Goal: Check status: Check status

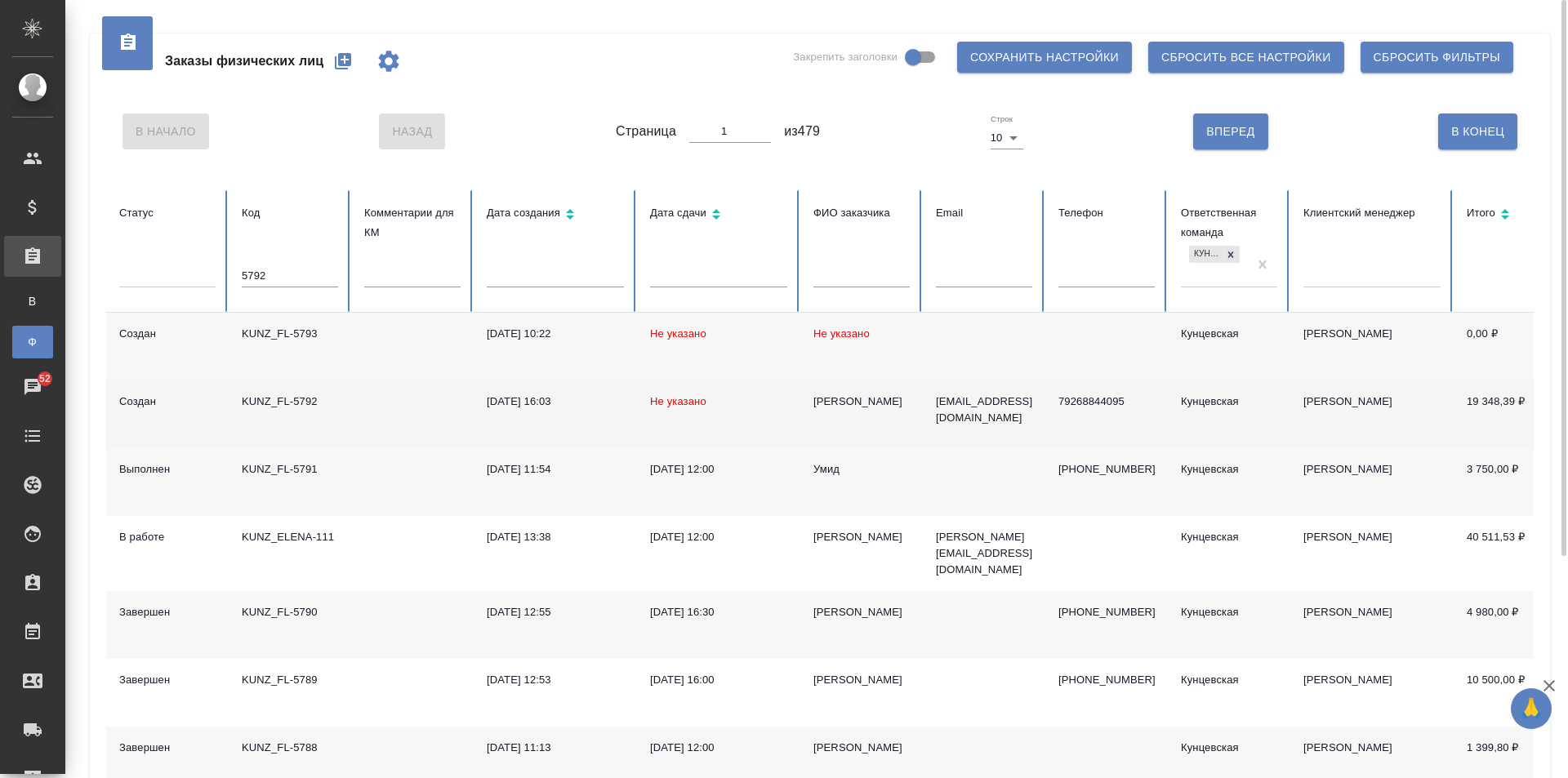
click at [429, 388] on td at bounding box center [413, 414] width 122 height 68
click at [387, 430] on td at bounding box center [413, 414] width 122 height 68
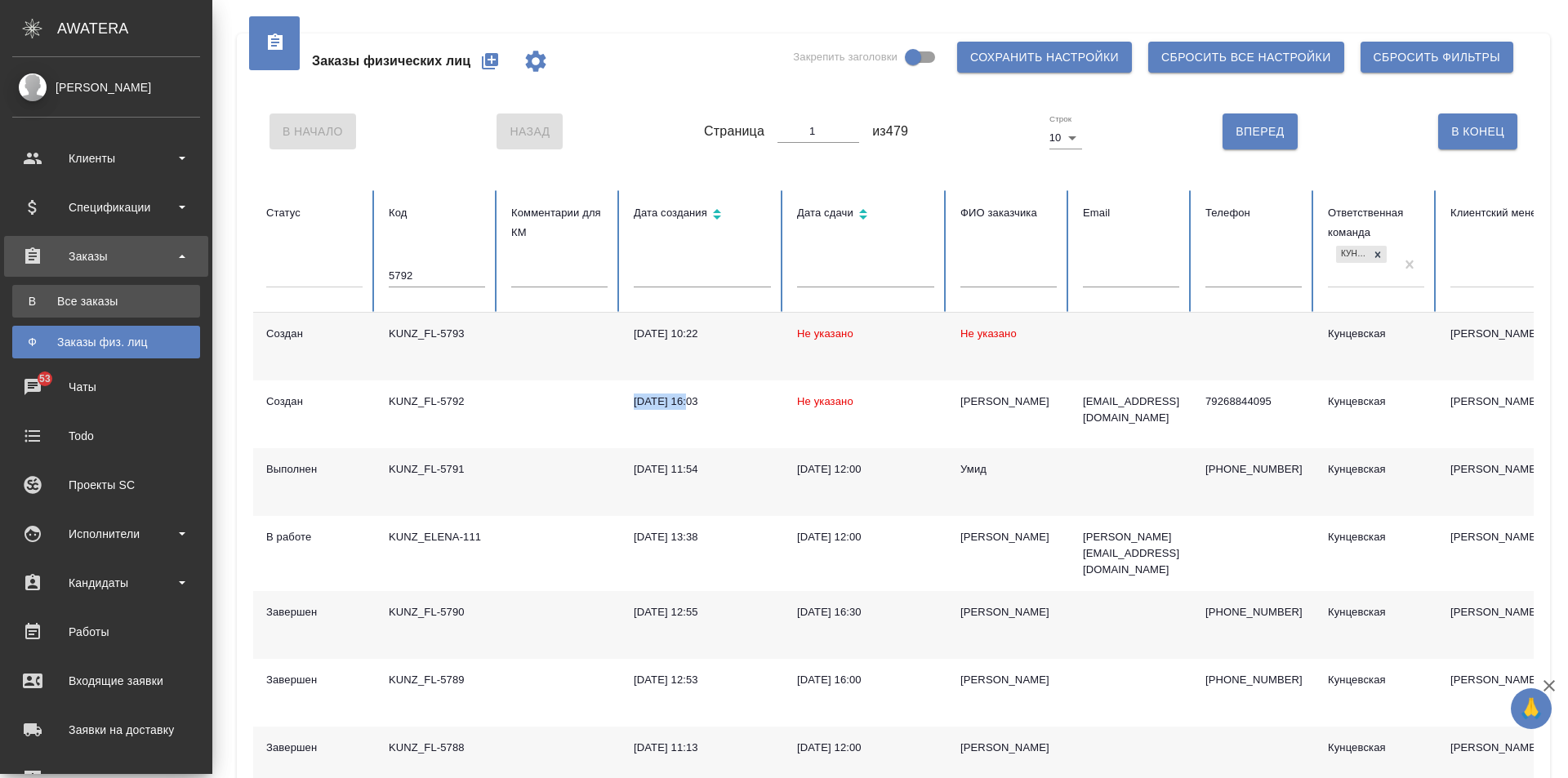
click at [108, 303] on div "Все заказы" at bounding box center [106, 301] width 171 height 17
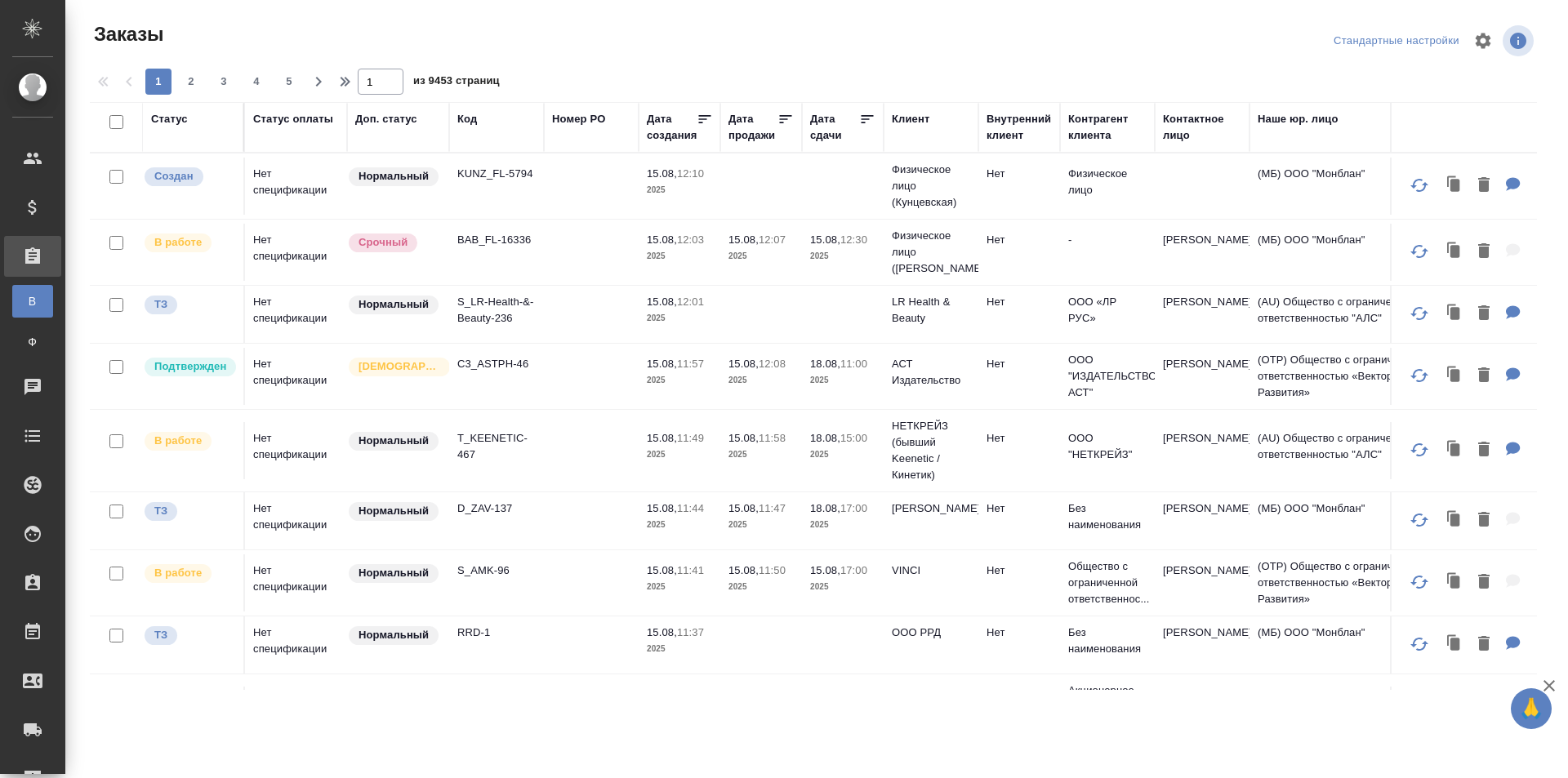
click at [467, 133] on div "Код" at bounding box center [497, 127] width 79 height 32
click at [470, 120] on div "Код" at bounding box center [467, 119] width 19 height 17
click at [472, 135] on th "Код" at bounding box center [497, 128] width 94 height 51
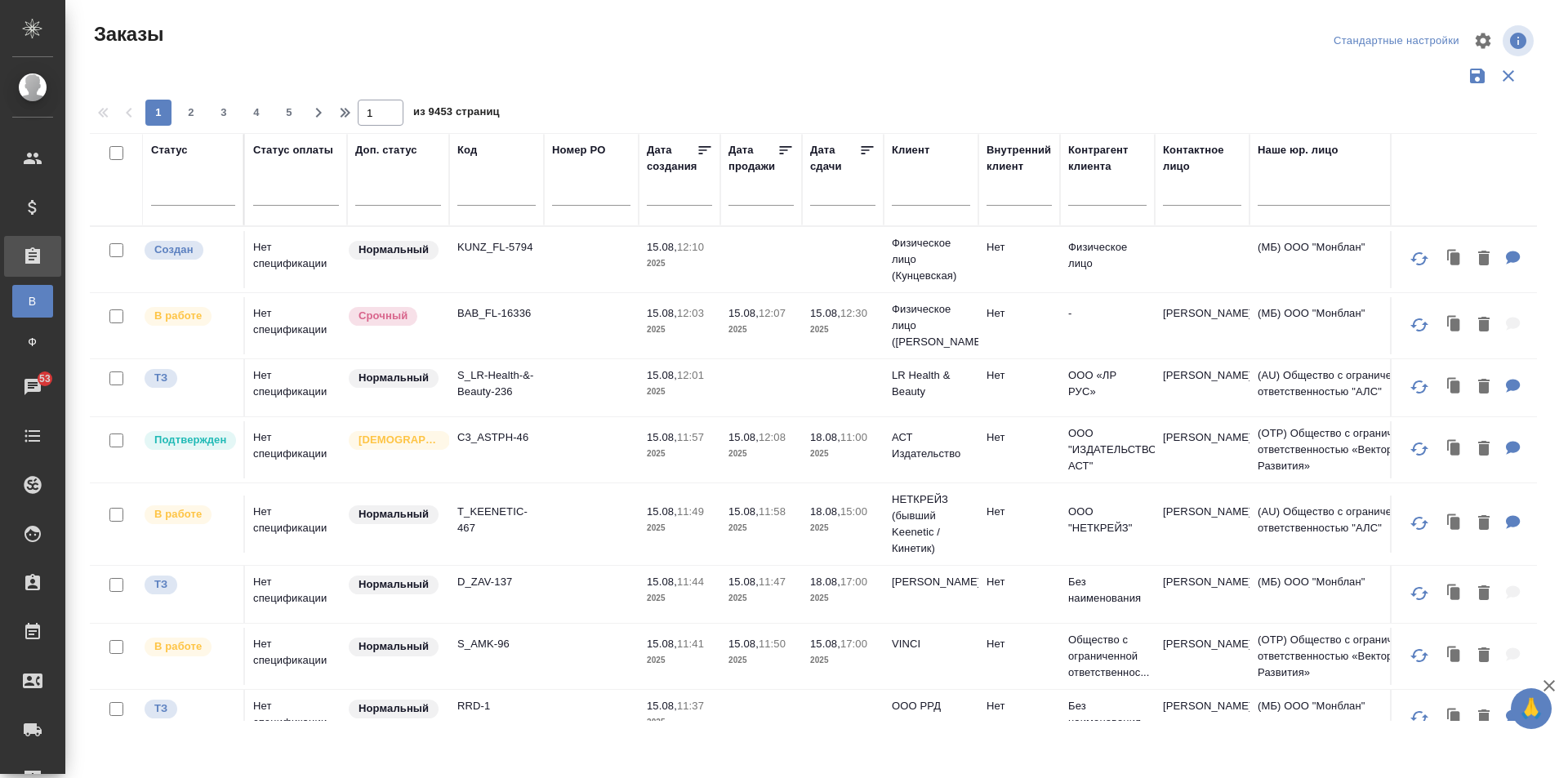
click at [490, 191] on input "text" at bounding box center [497, 195] width 79 height 20
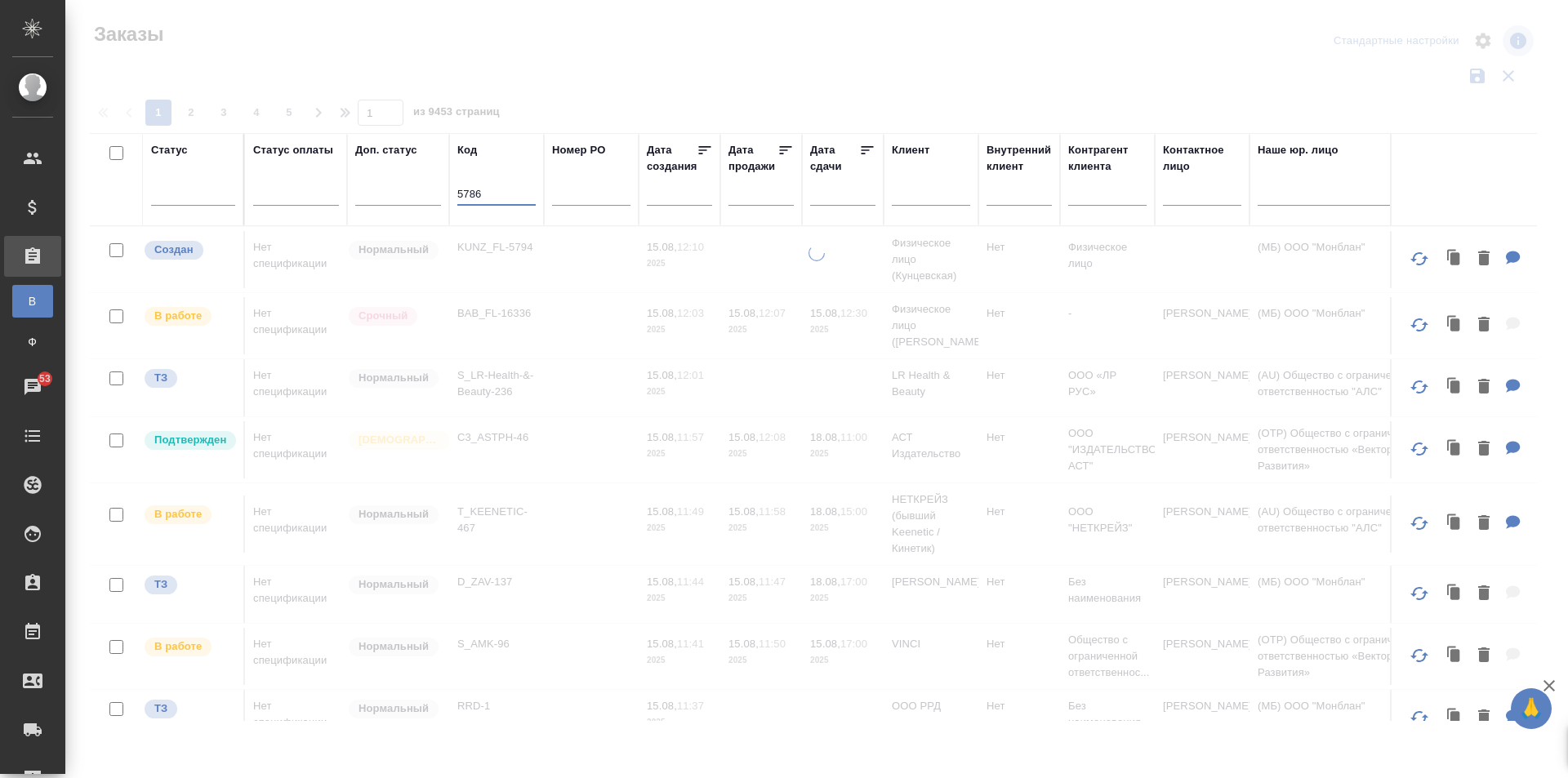
type input "5786"
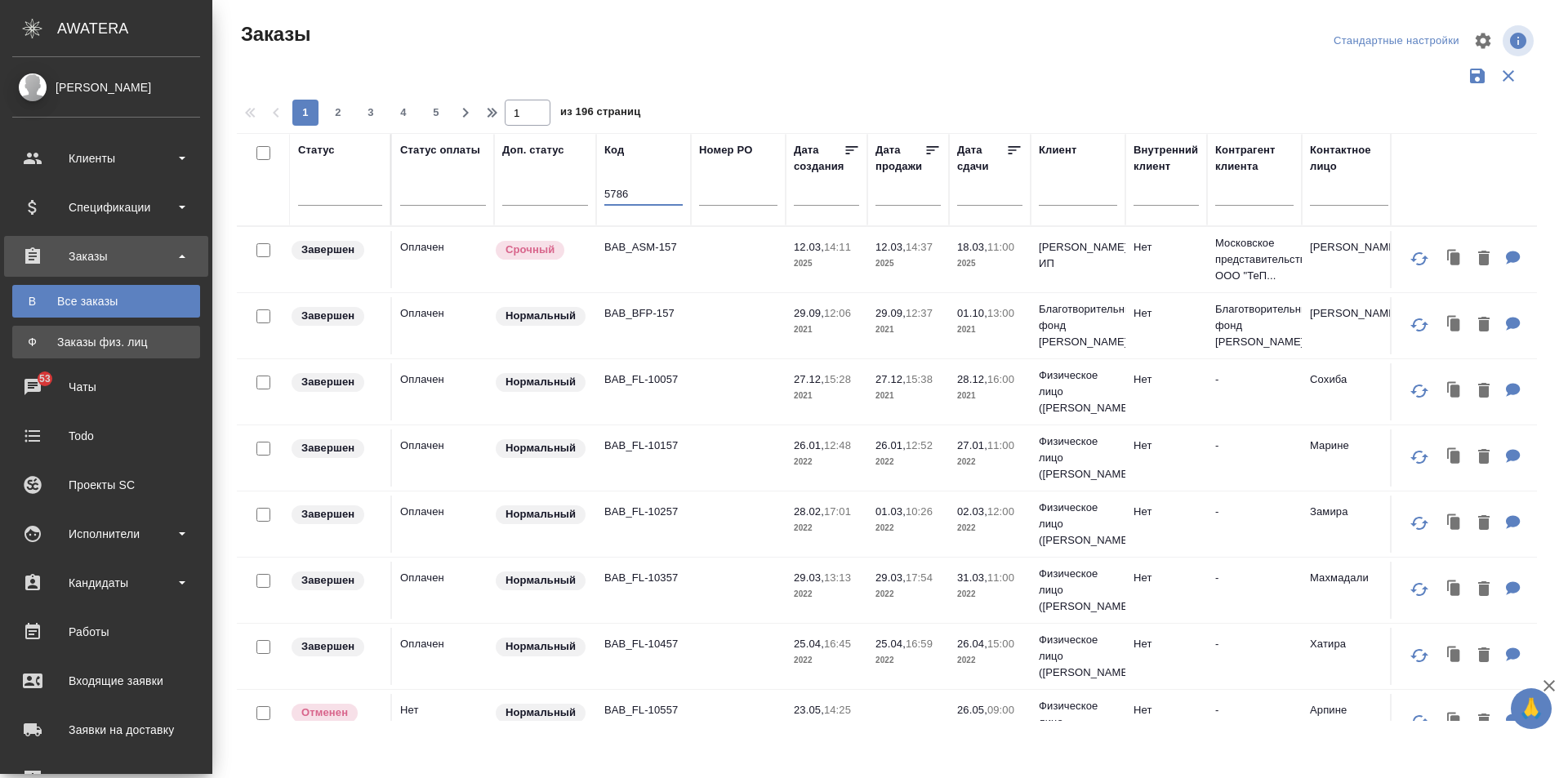
click at [124, 330] on link "Ф Заказы физ. лиц" at bounding box center [106, 342] width 188 height 32
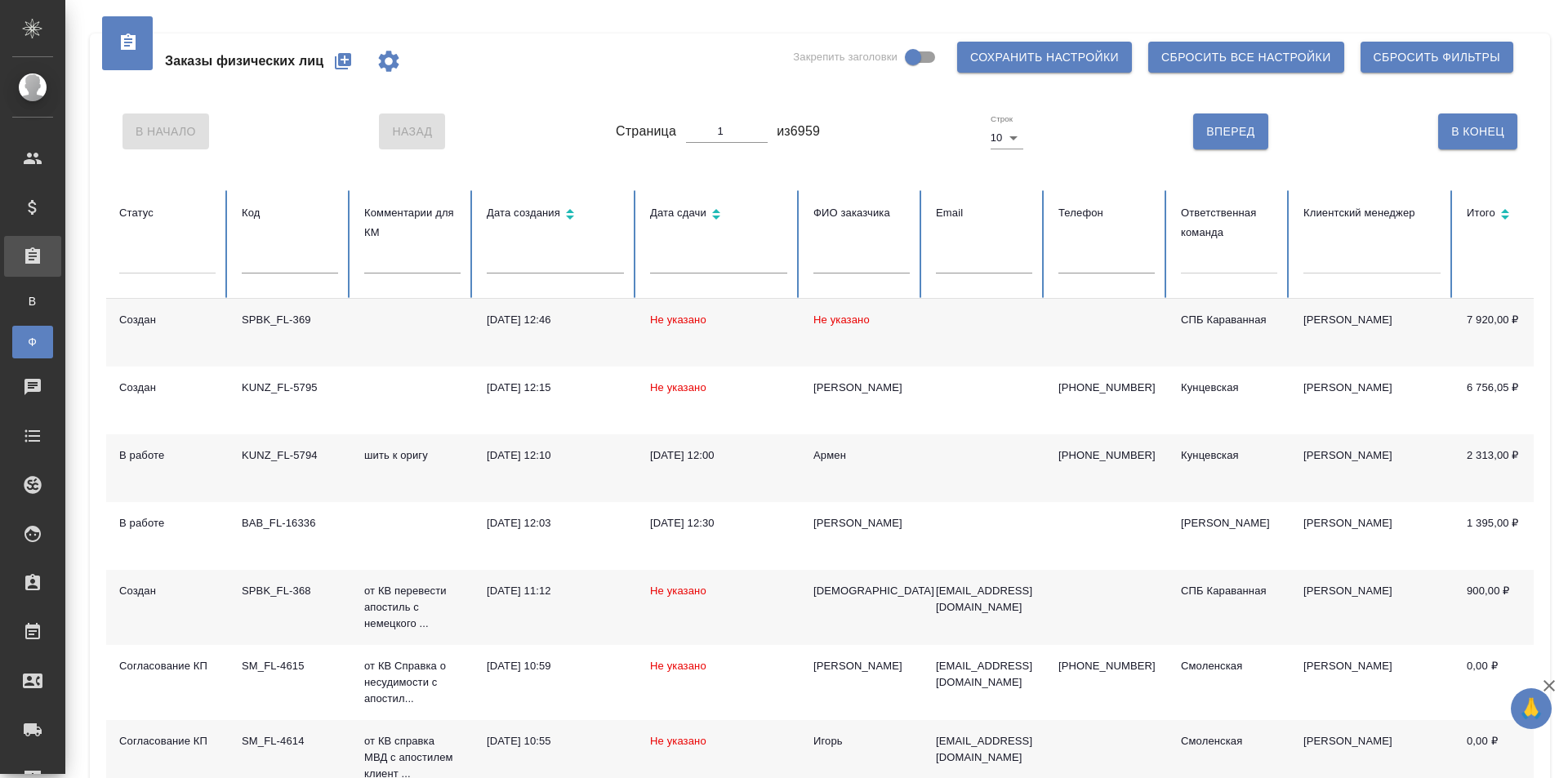
click at [1188, 255] on div at bounding box center [1229, 257] width 96 height 24
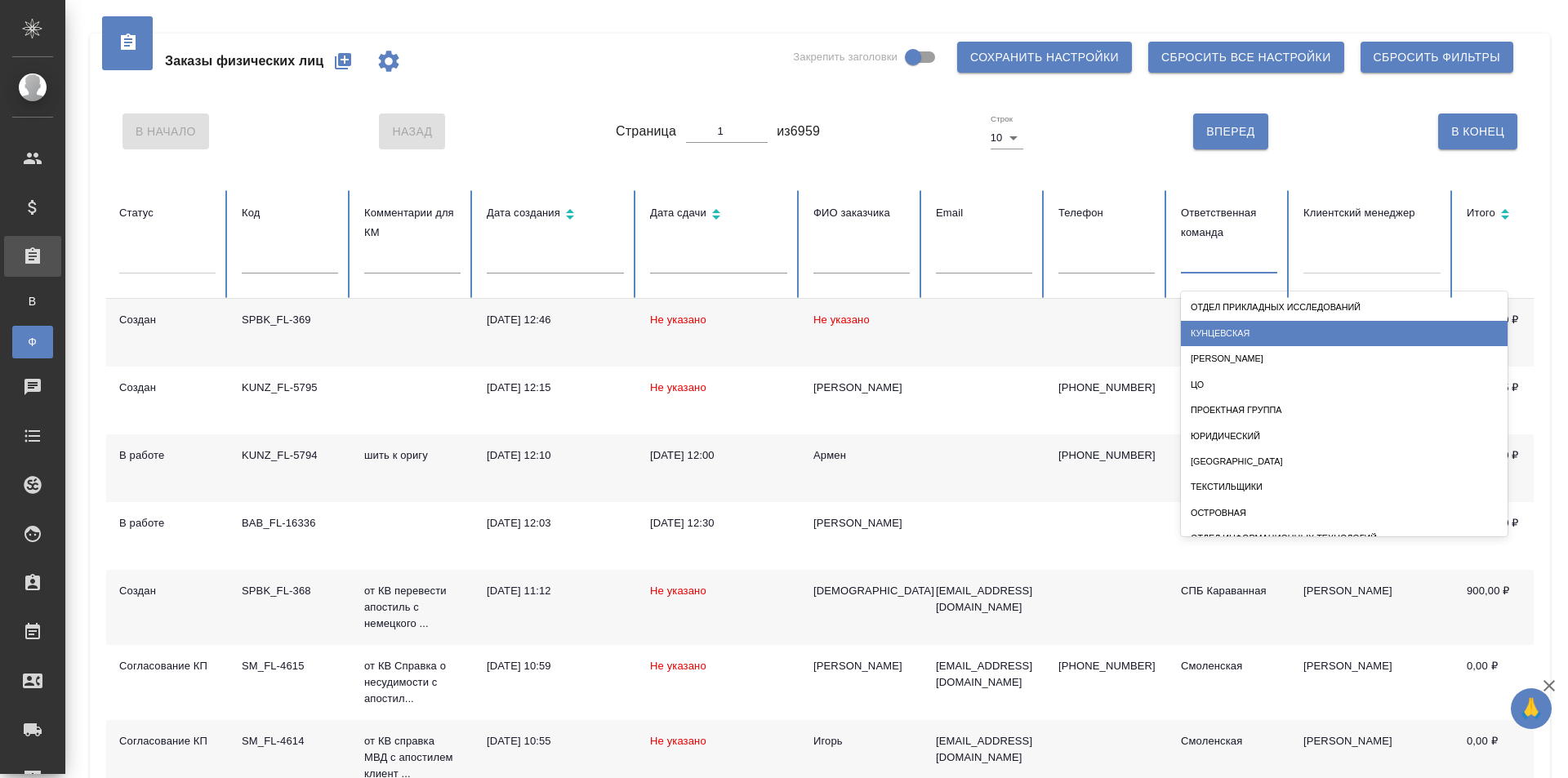
click at [1221, 334] on div "Кунцевская" at bounding box center [1344, 333] width 327 height 25
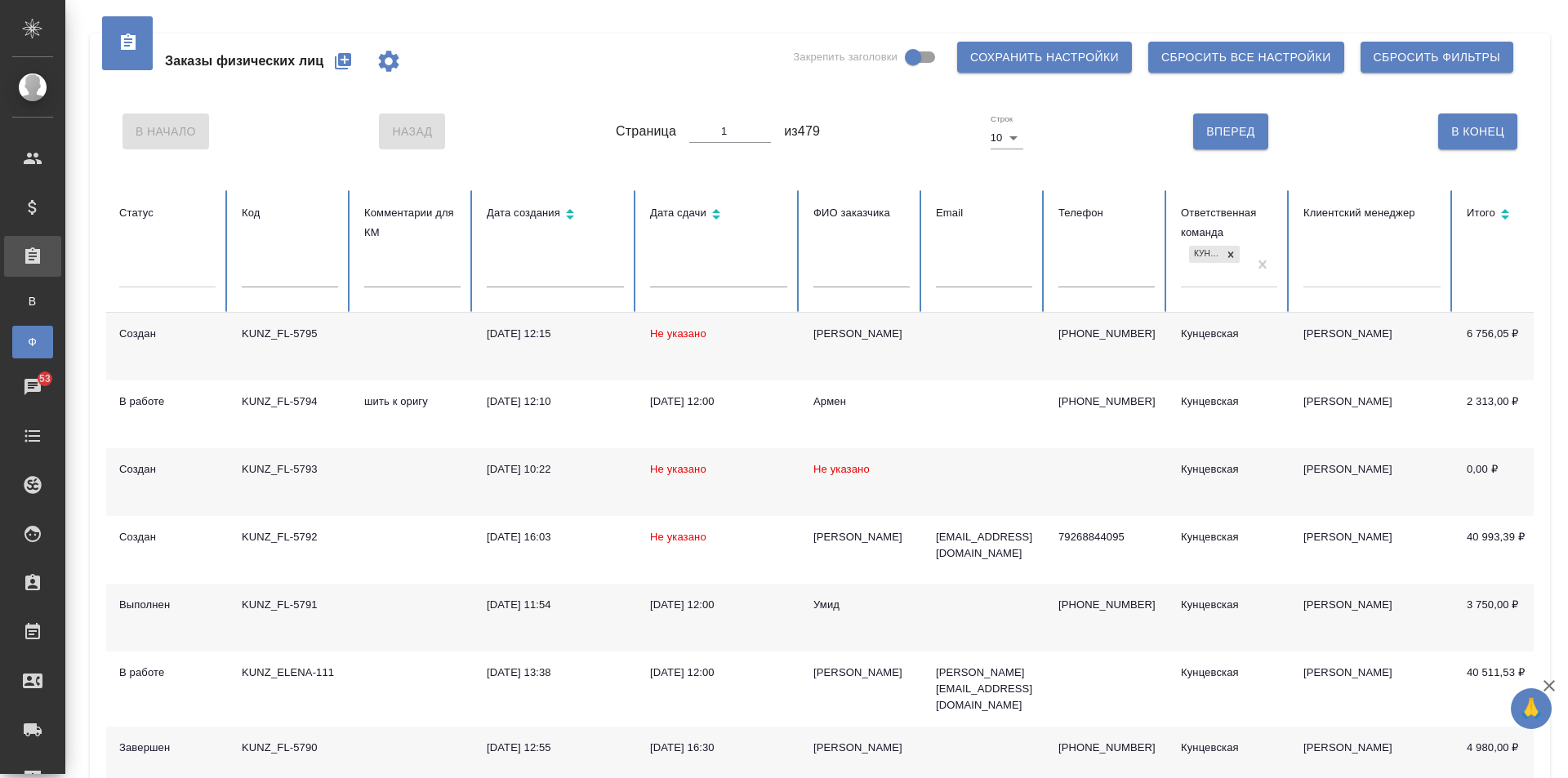
click at [282, 272] on input "text" at bounding box center [289, 276] width 96 height 23
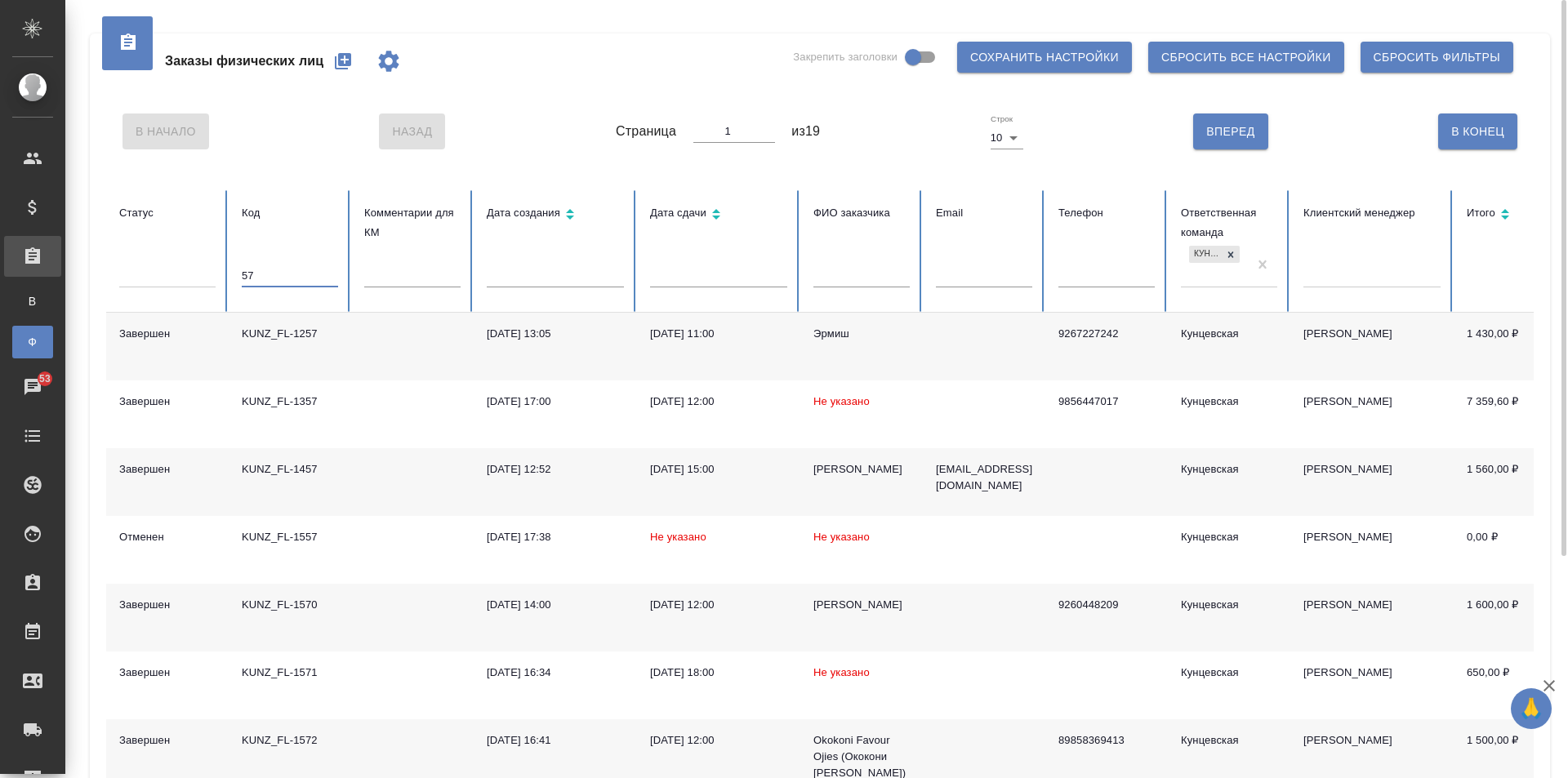
type input "5"
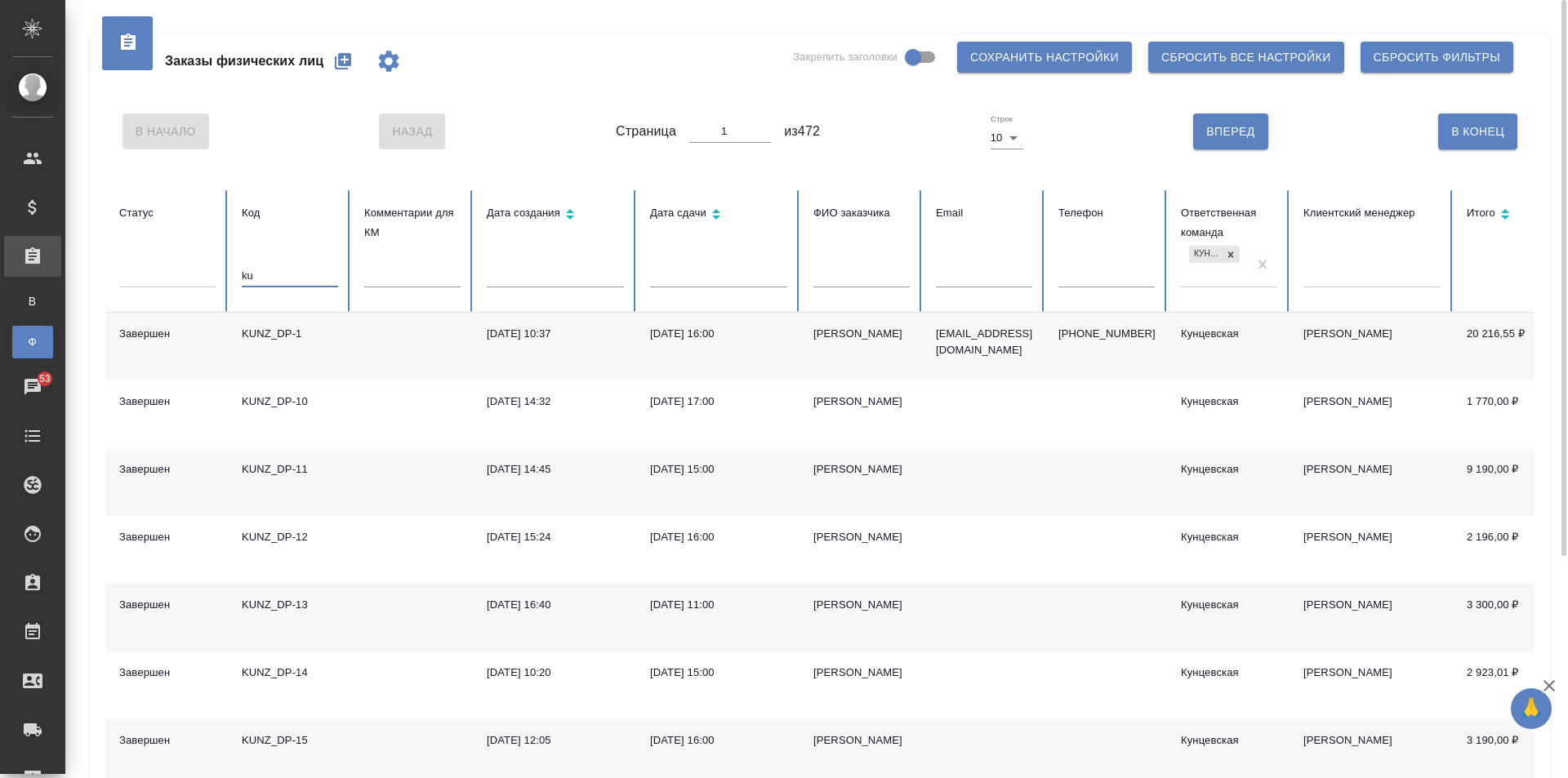
type input "k"
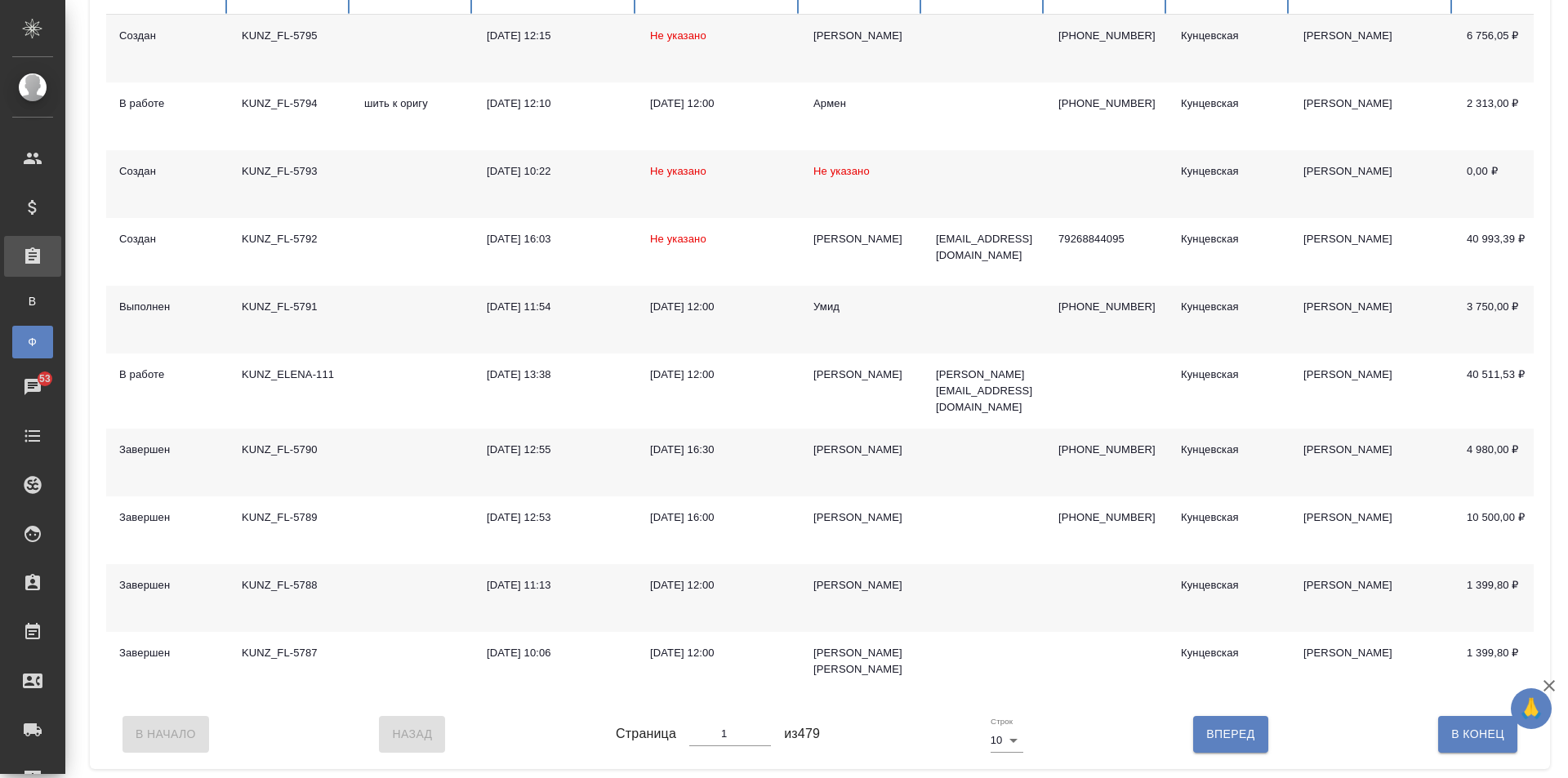
scroll to position [66, 0]
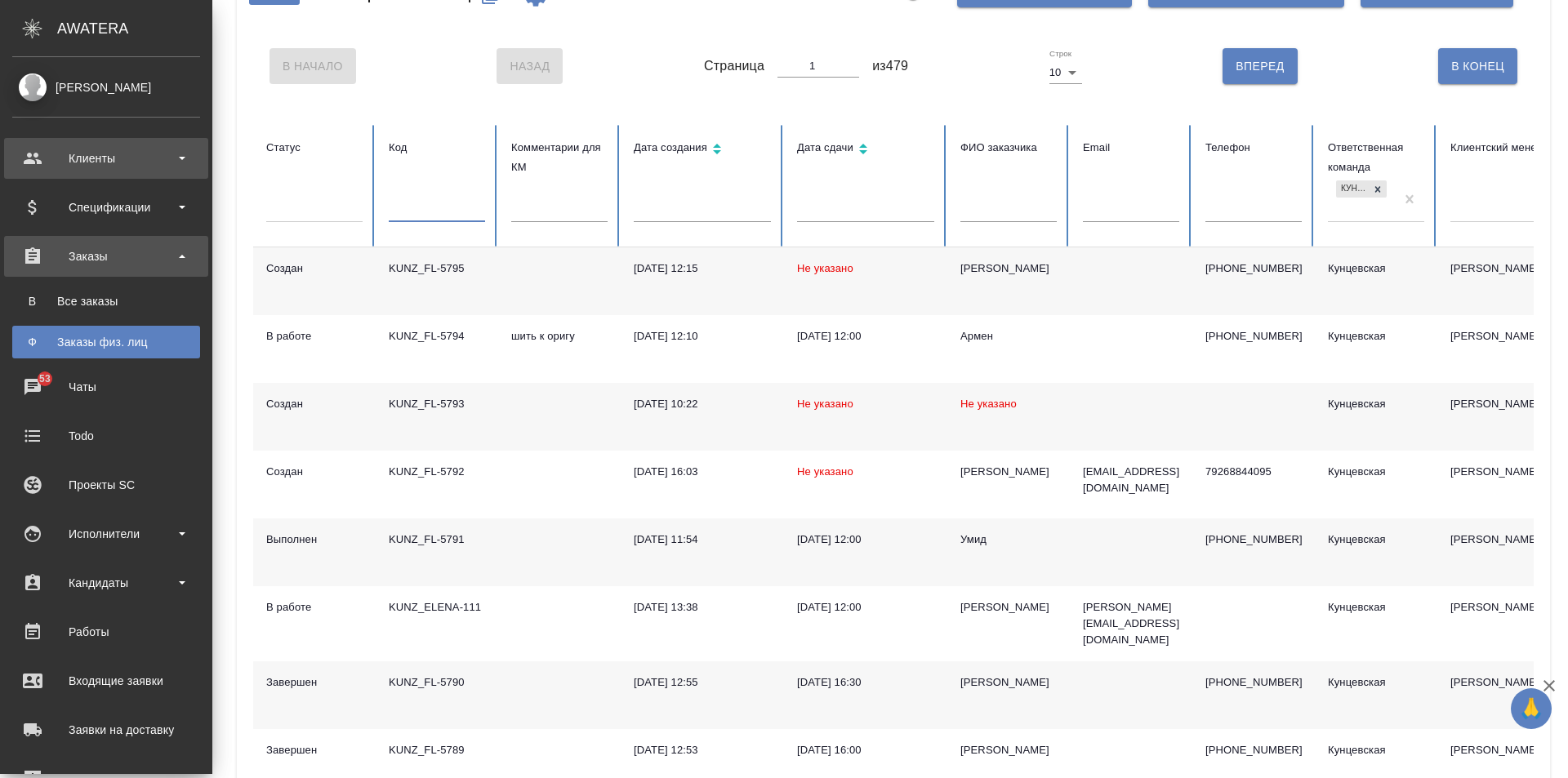
click at [52, 157] on div "Клиенты" at bounding box center [106, 158] width 188 height 24
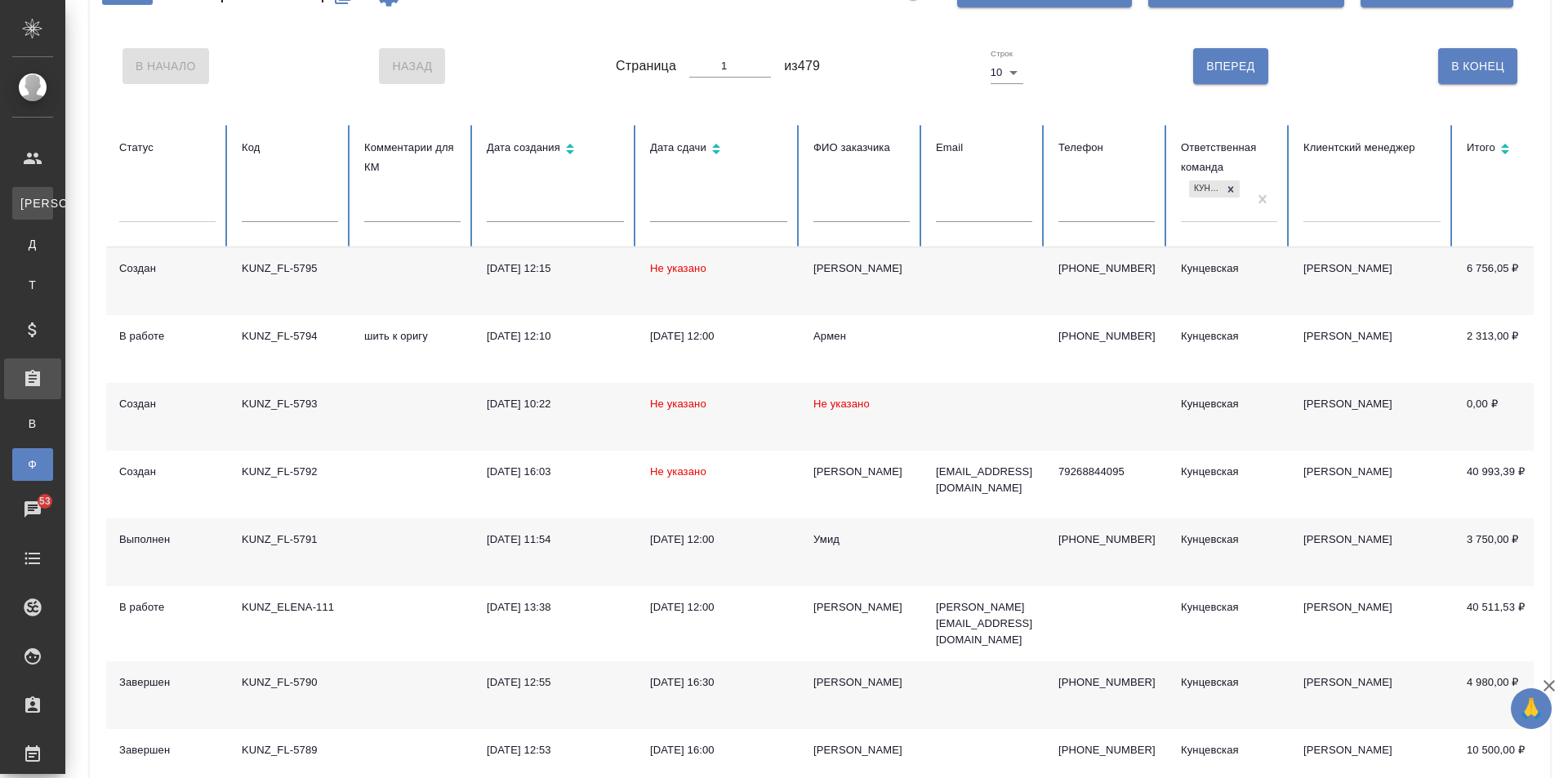
click at [24, 200] on div "Клиенты" at bounding box center [12, 203] width 24 height 17
select select "RU"
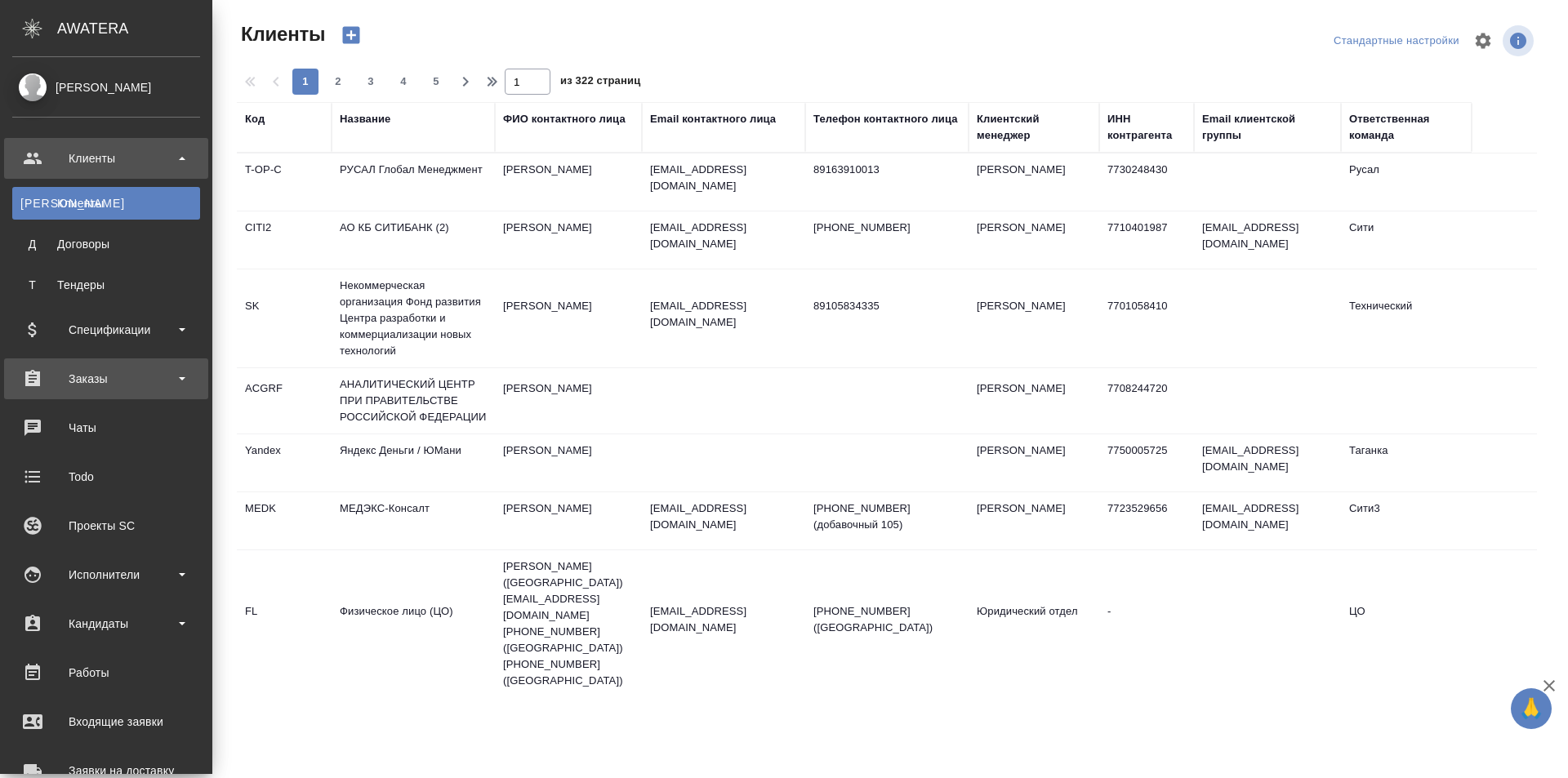
click at [80, 370] on div "Заказы" at bounding box center [106, 379] width 188 height 24
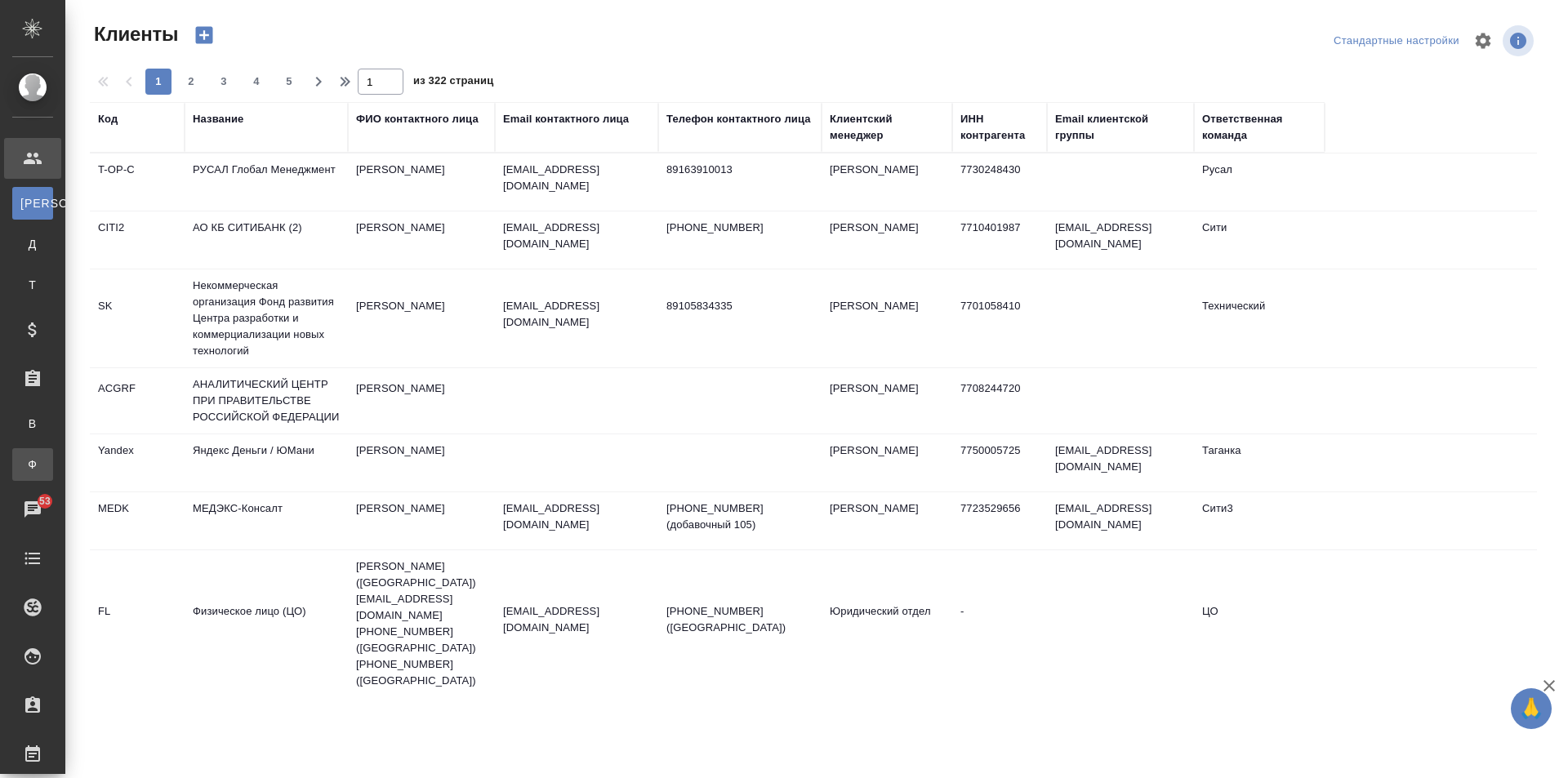
click at [53, 452] on link "Ф Заказы физ. лиц" at bounding box center [32, 464] width 41 height 32
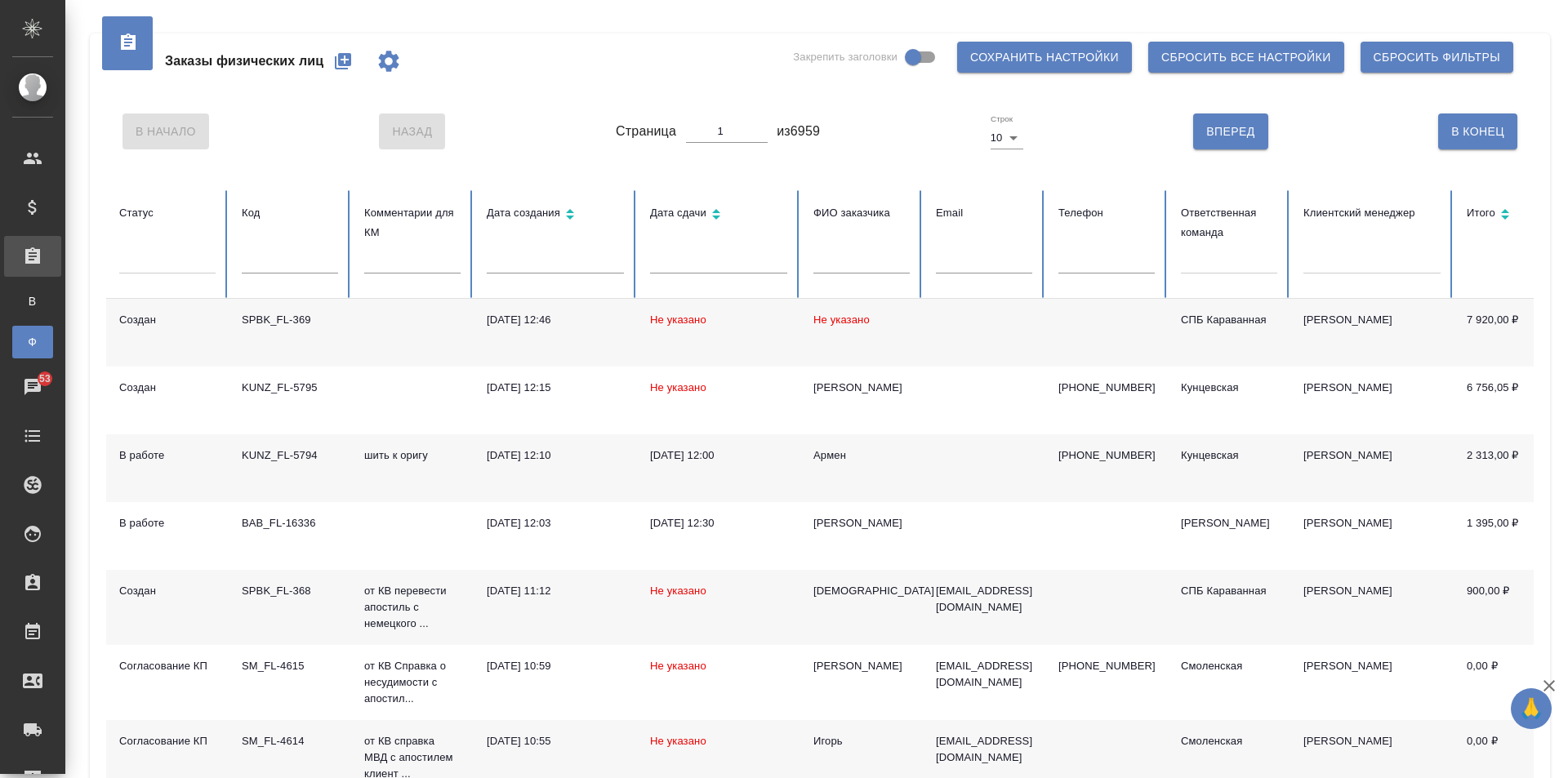
click at [270, 266] on input "text" at bounding box center [289, 262] width 96 height 23
click at [1196, 265] on div at bounding box center [1229, 257] width 96 height 24
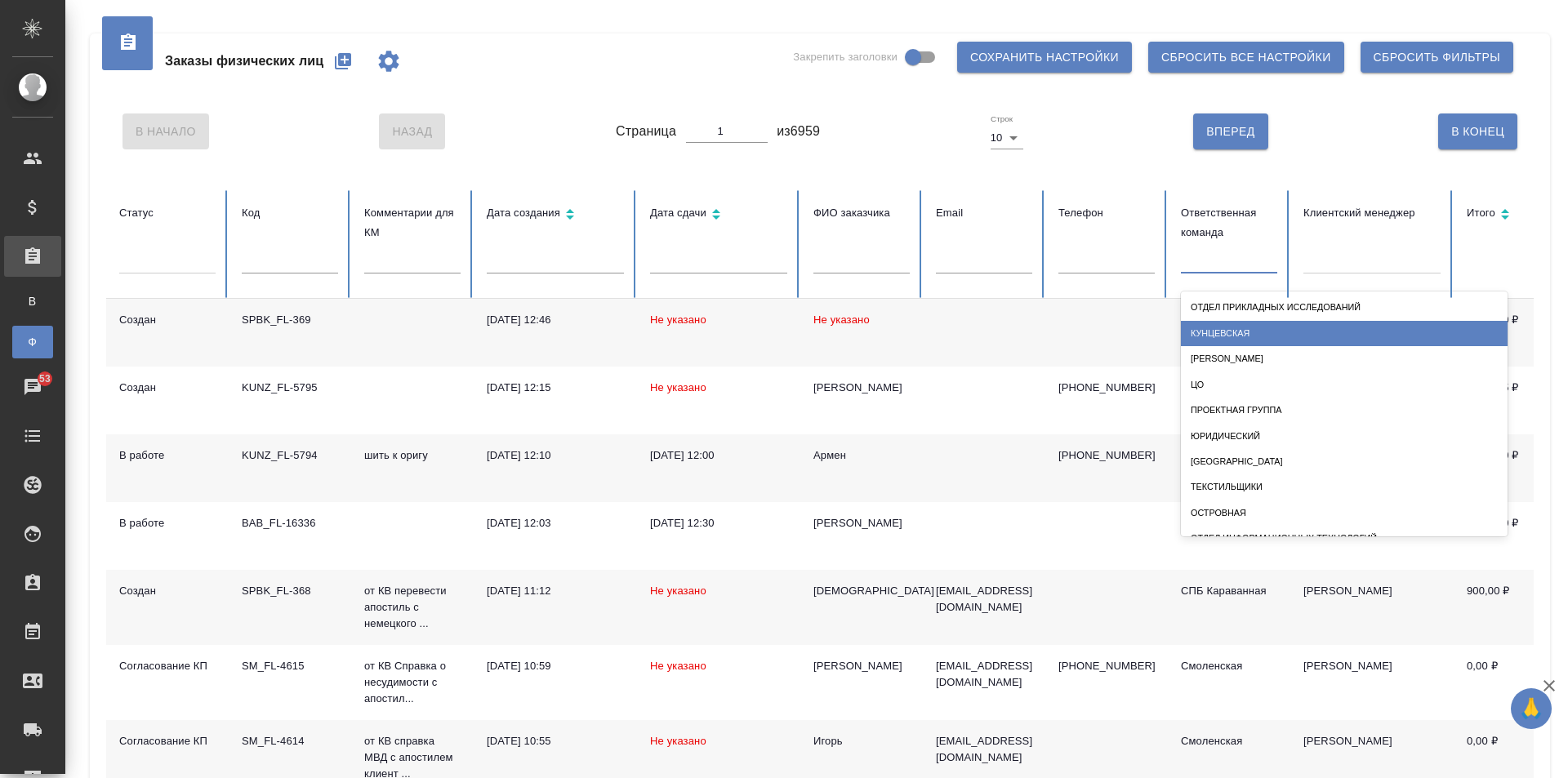
click at [1221, 336] on div "Кунцевская" at bounding box center [1344, 333] width 327 height 25
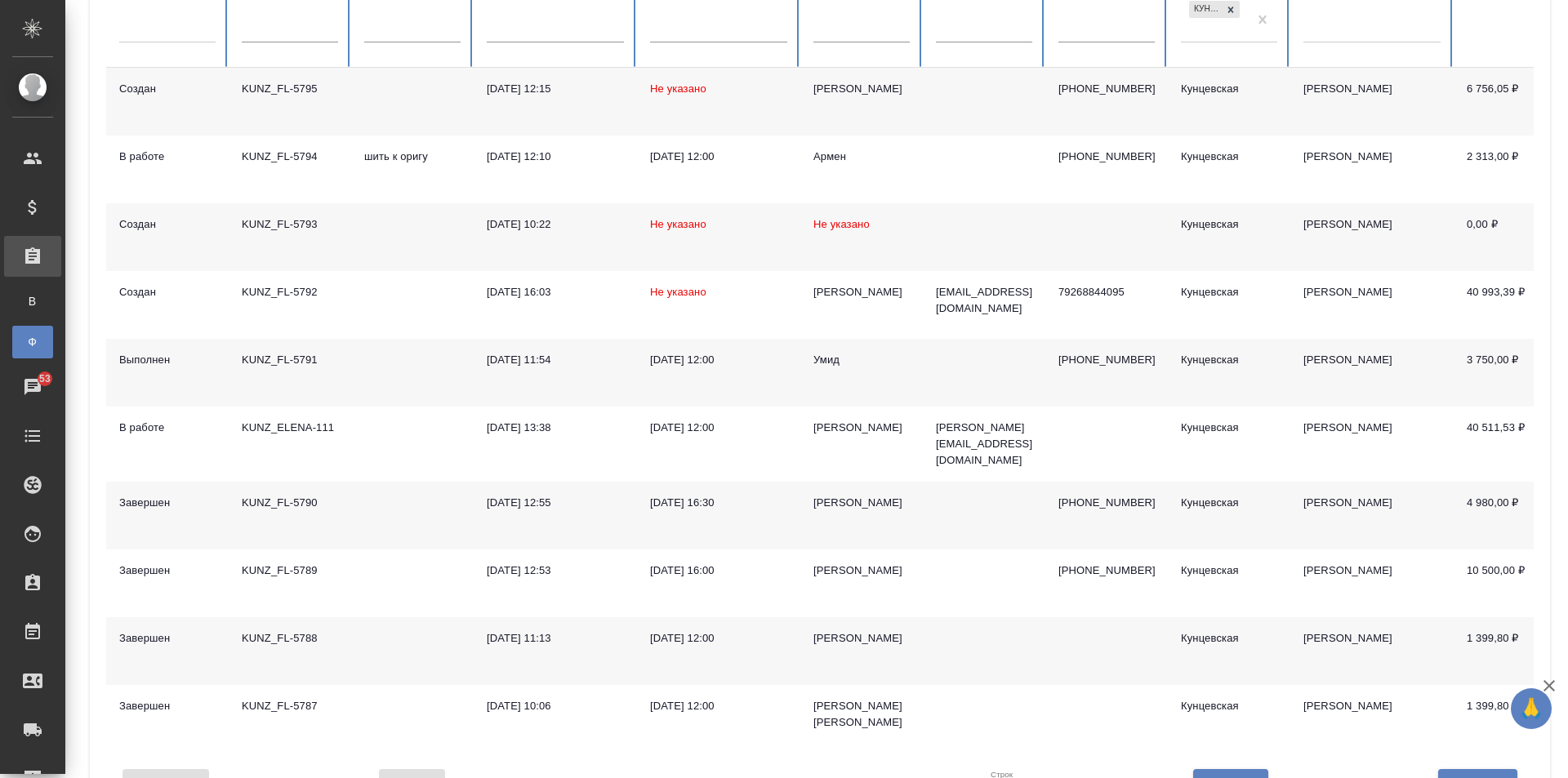
scroll to position [310, 0]
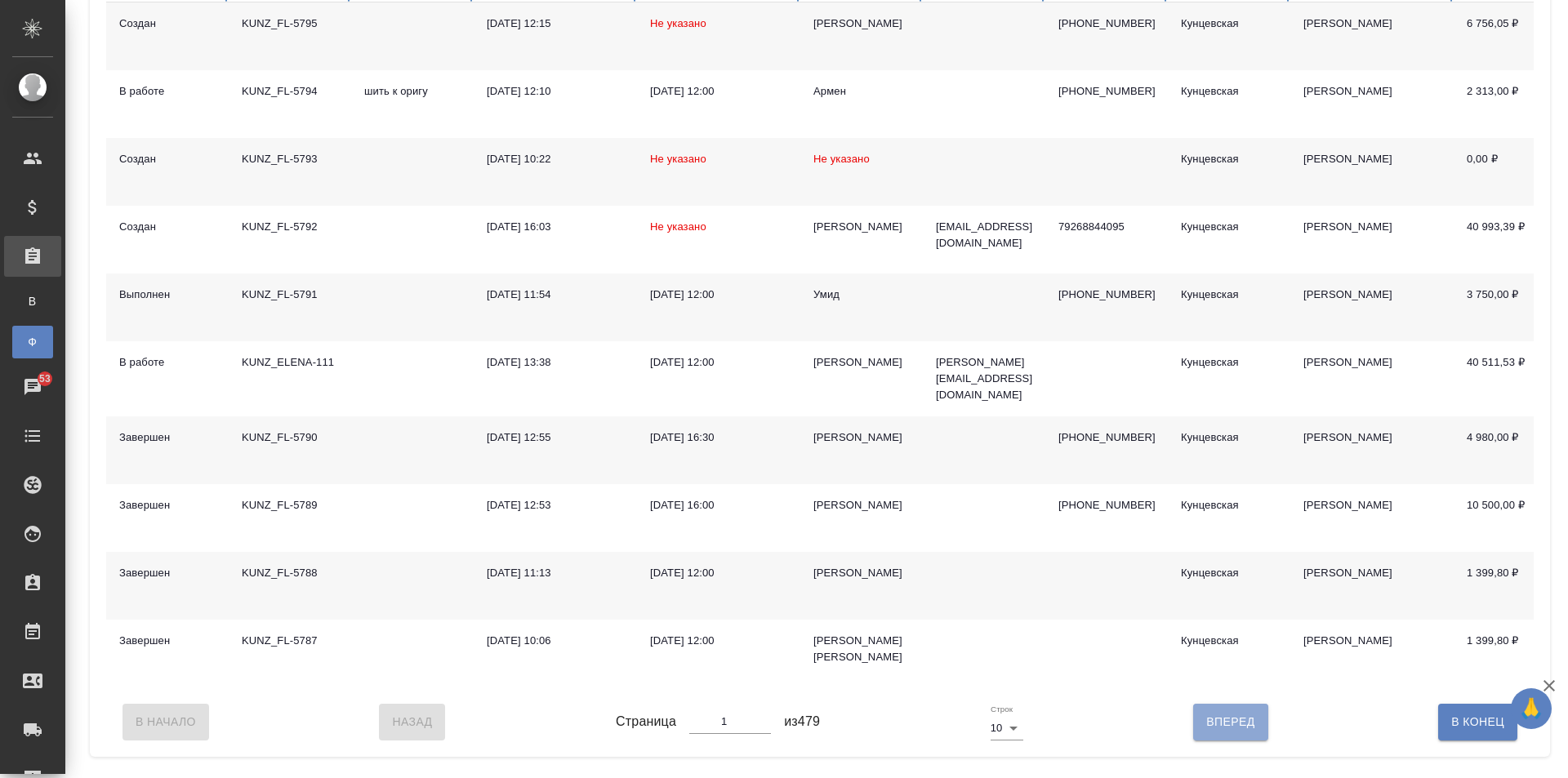
click at [1223, 733] on span "Вперед" at bounding box center [1230, 721] width 48 height 20
type input "2"
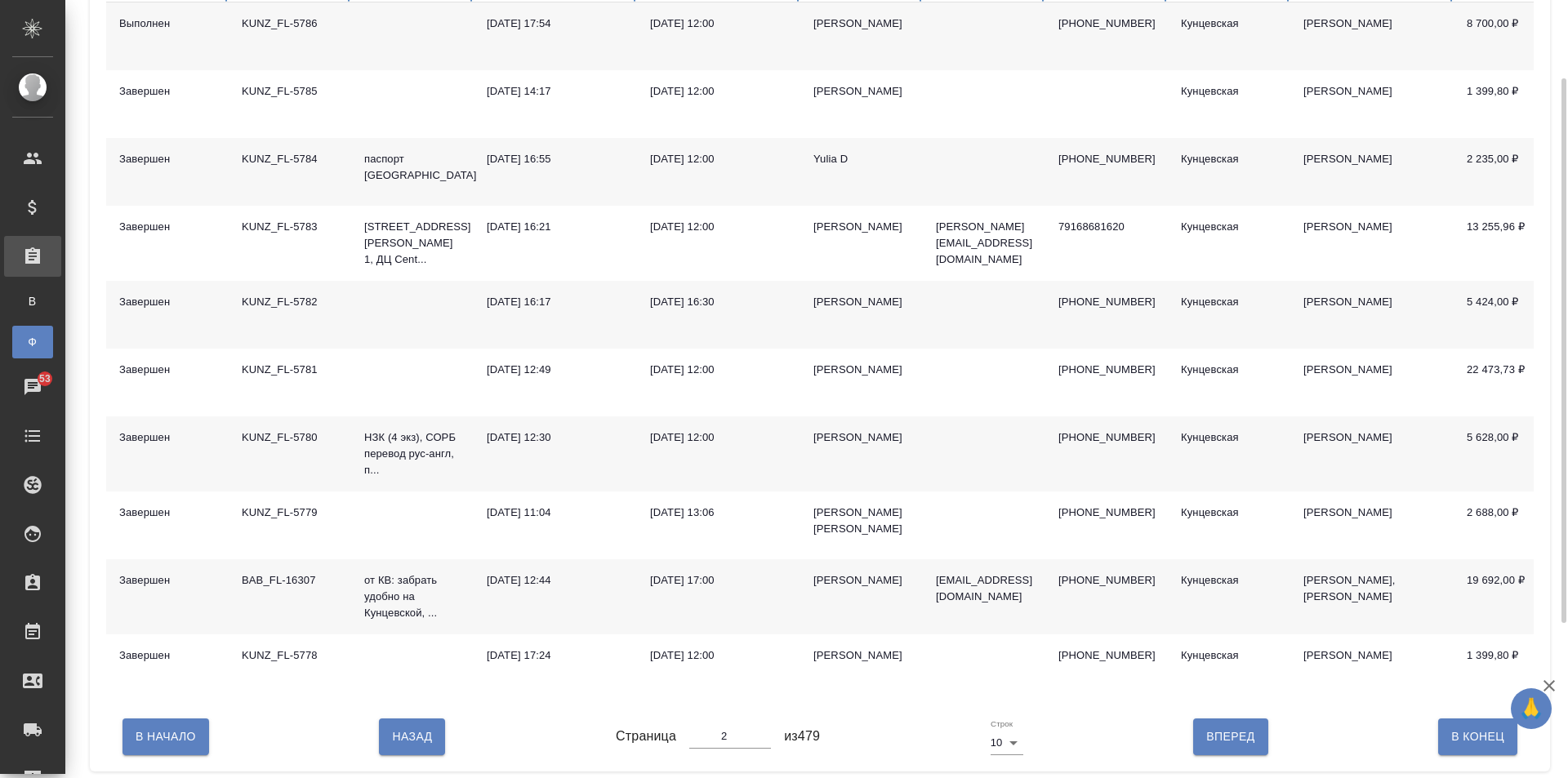
scroll to position [228, 0]
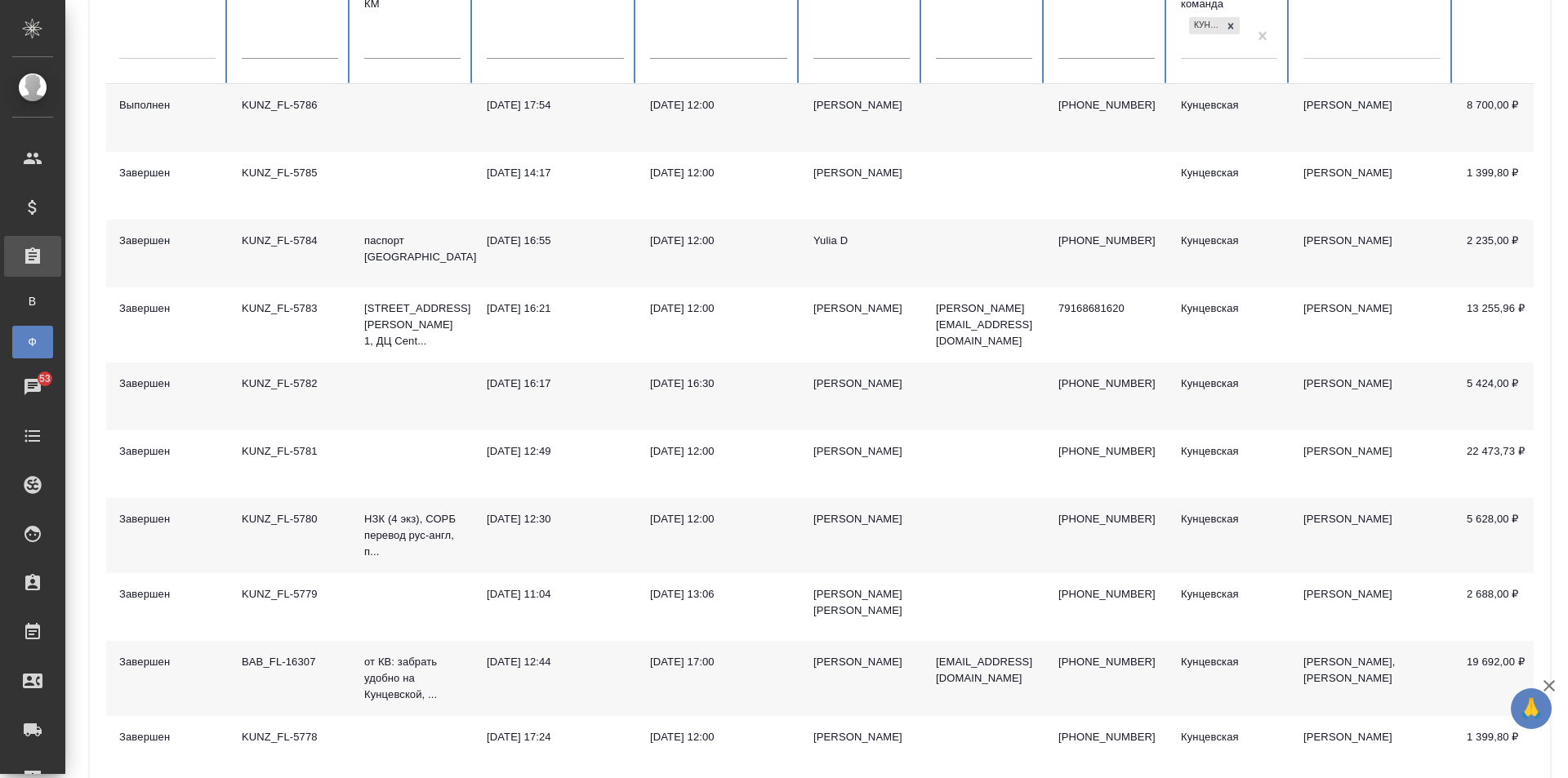
click at [312, 123] on td "KUNZ_FL-5786" at bounding box center [289, 118] width 122 height 68
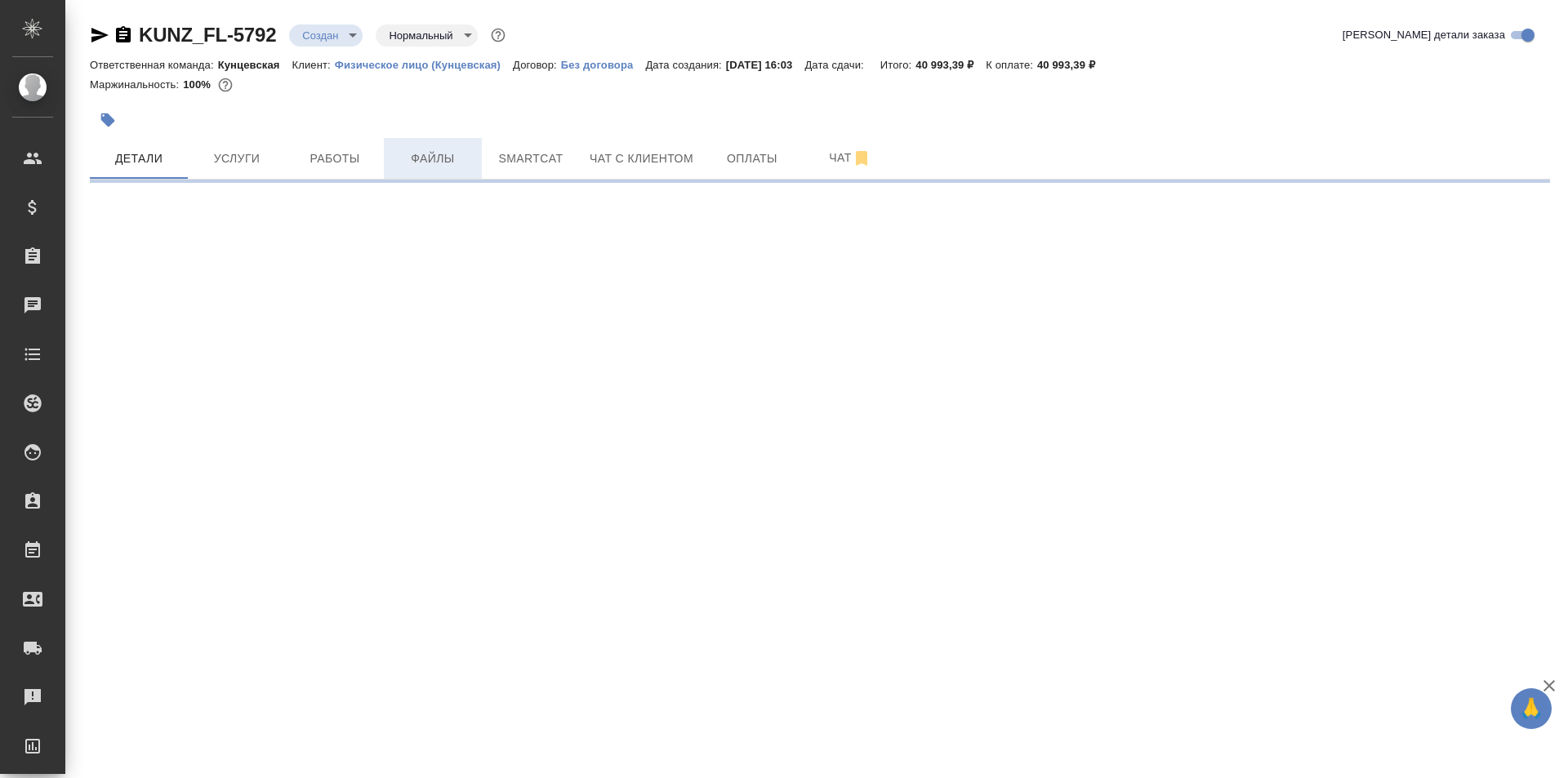
select select "RU"
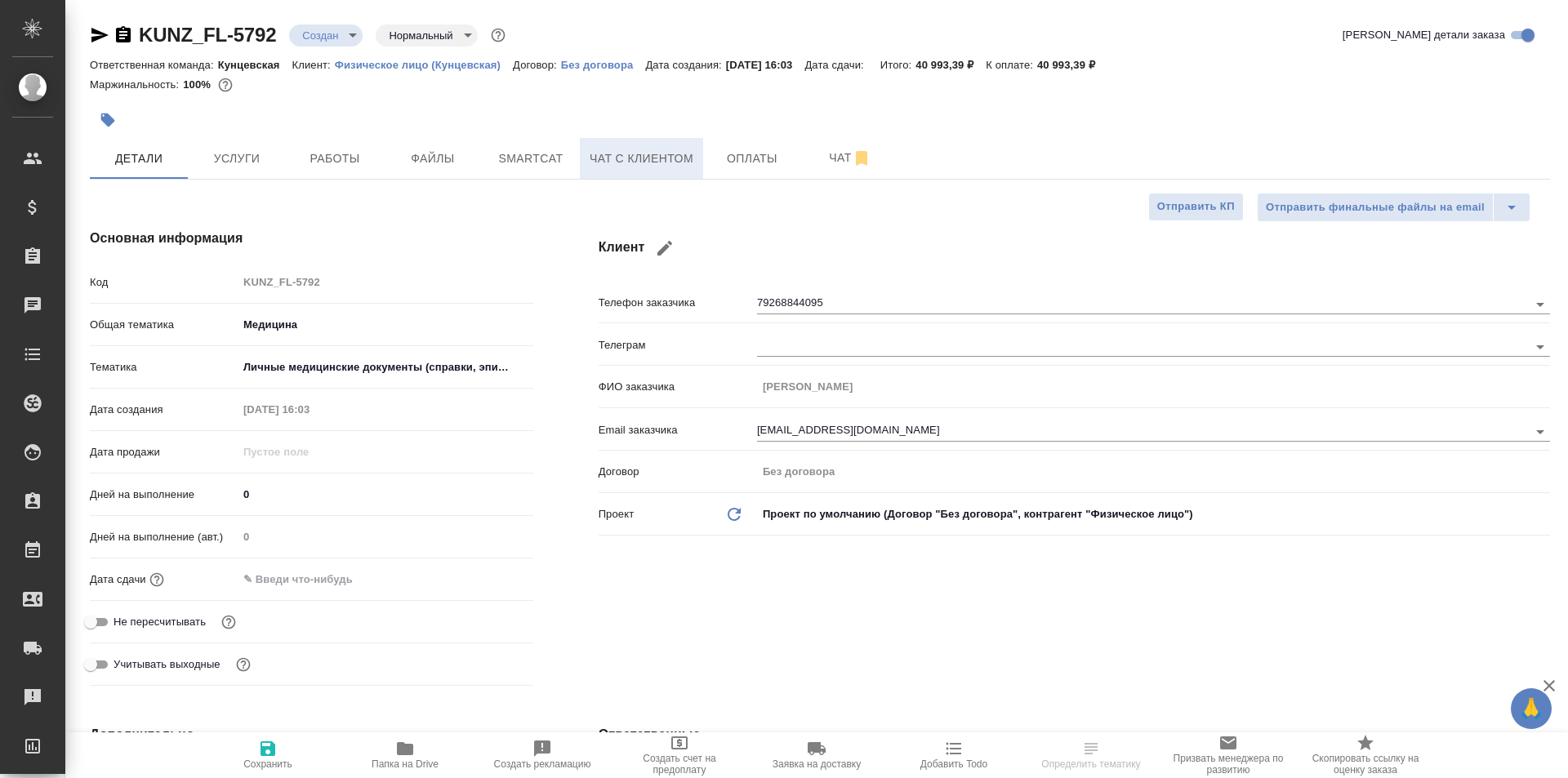
type textarea "x"
click at [225, 149] on span "Услуги" at bounding box center [237, 158] width 79 height 20
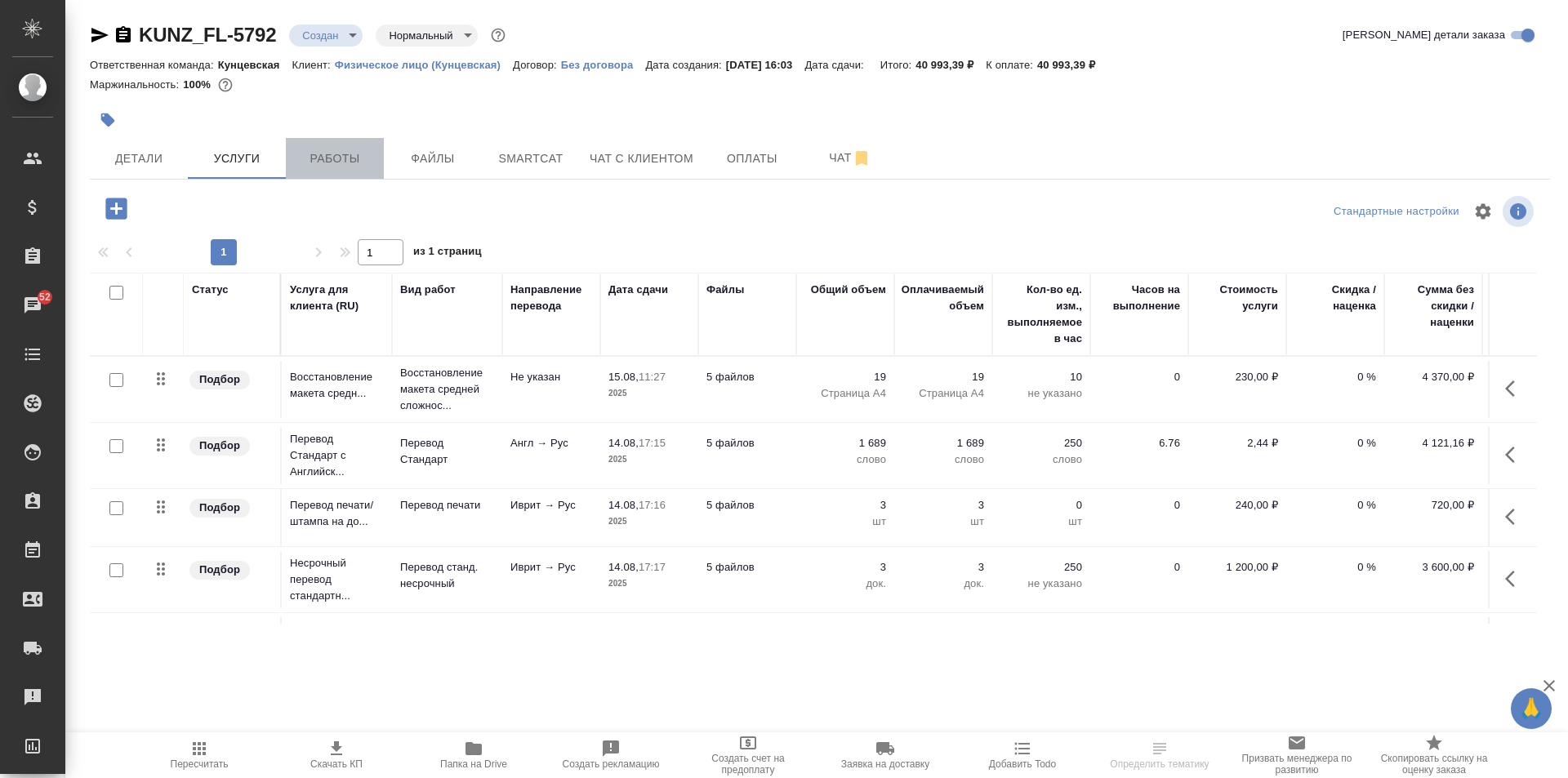
click at [327, 146] on button "Работы" at bounding box center [335, 158] width 98 height 41
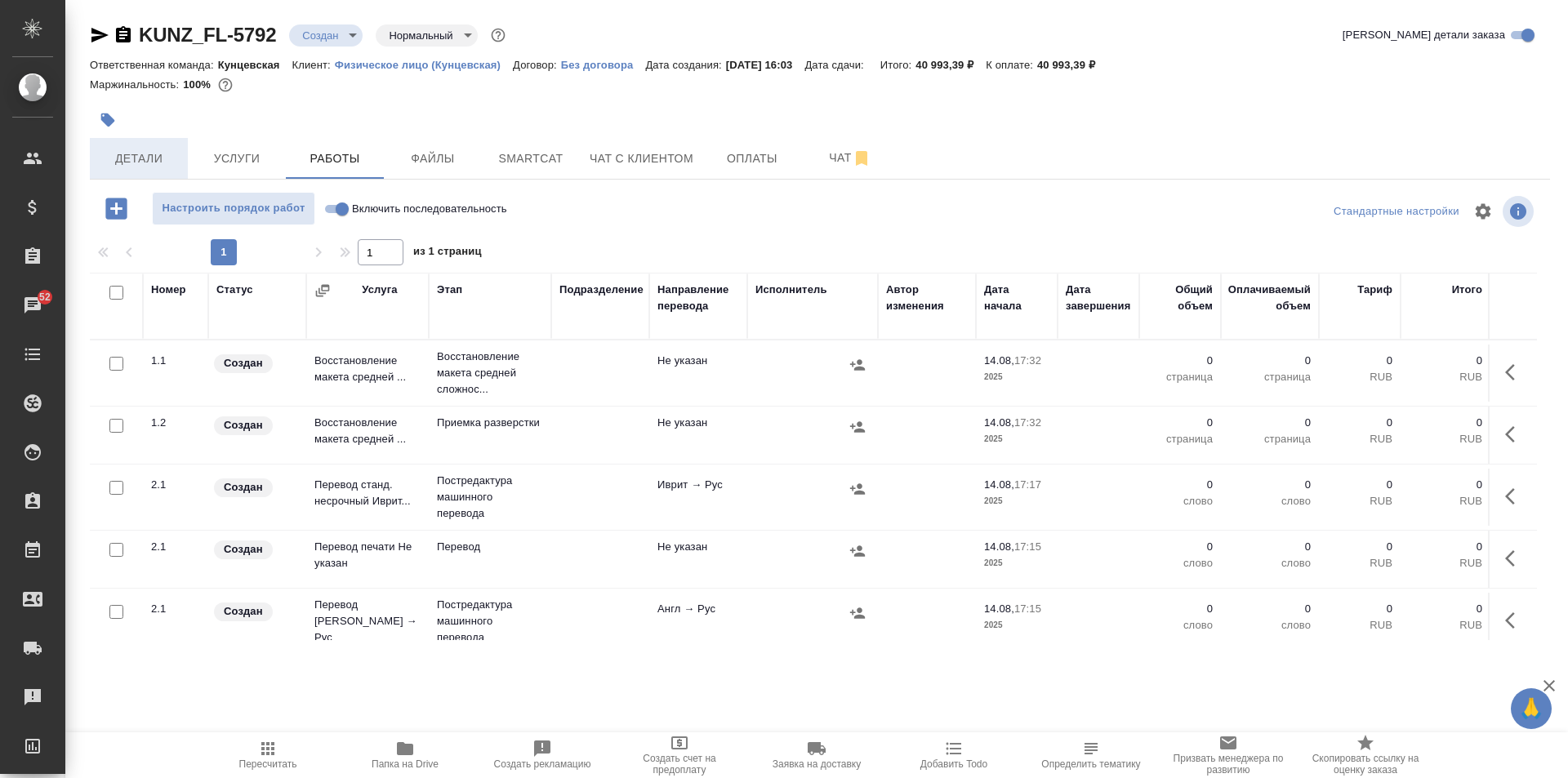
click at [135, 149] on span "Детали" at bounding box center [139, 158] width 79 height 20
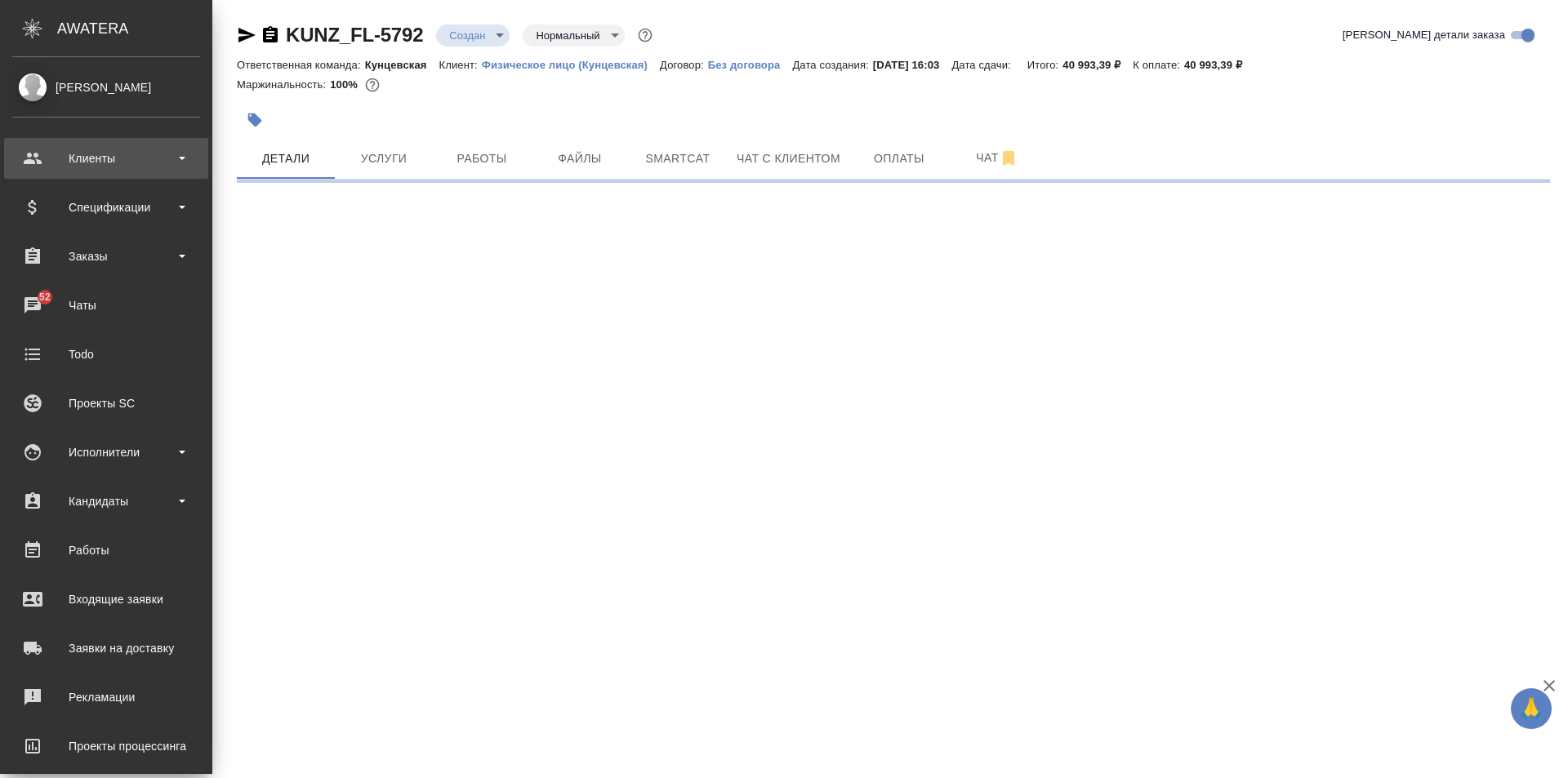
select select "RU"
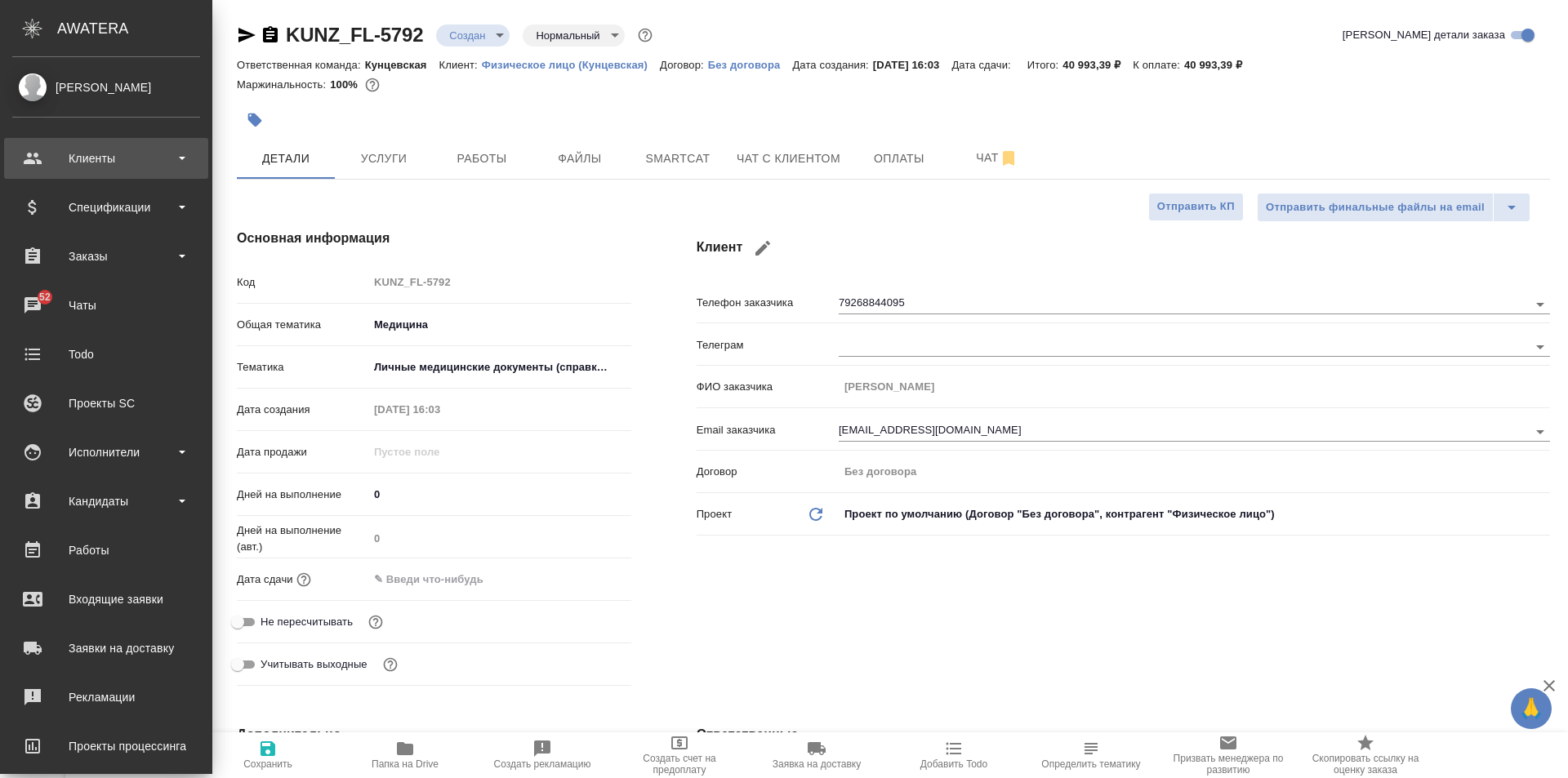
type textarea "x"
click at [68, 155] on div "Клиенты" at bounding box center [106, 158] width 188 height 24
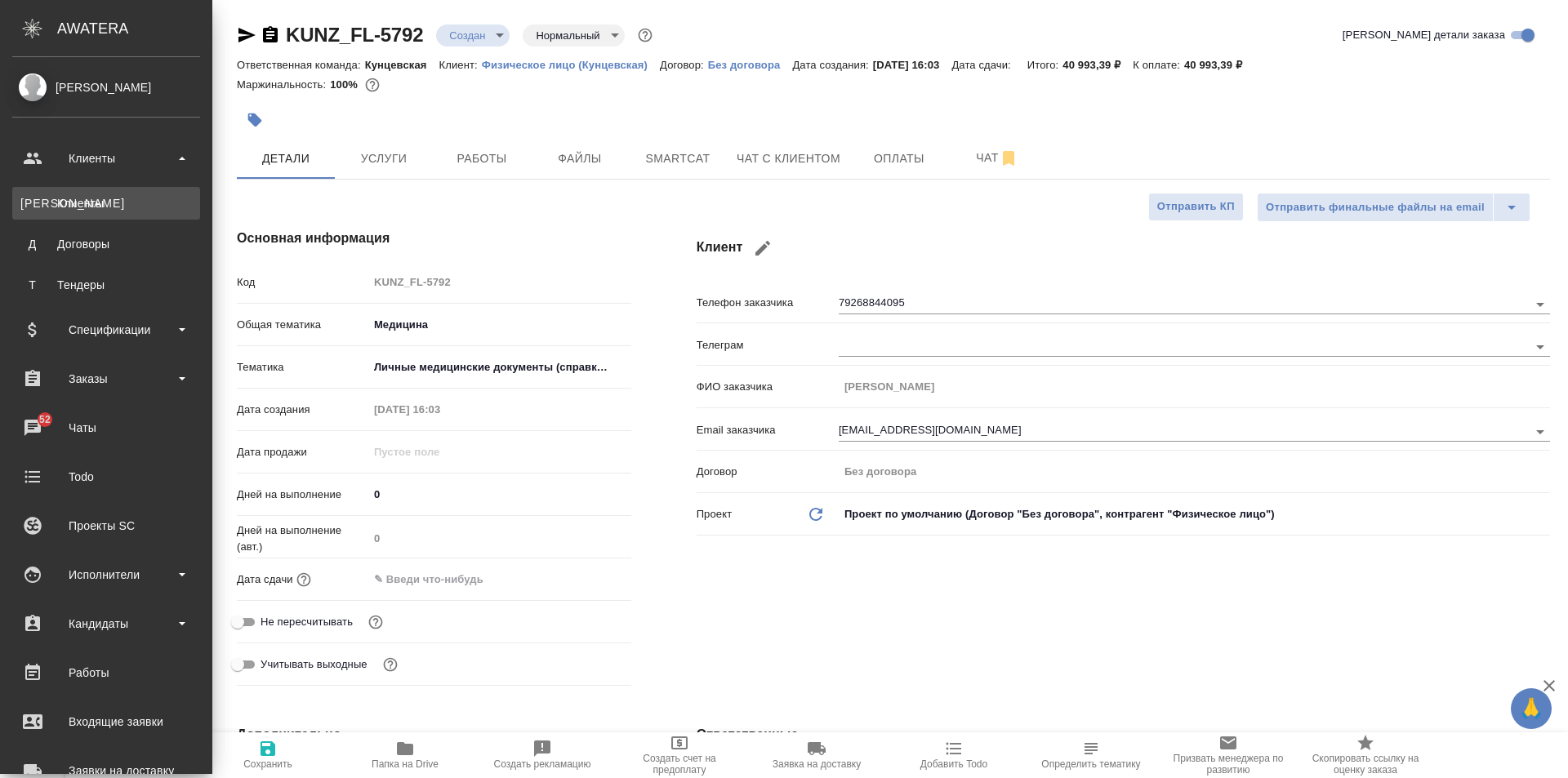
type textarea "x"
click at [101, 201] on div "Клиенты" at bounding box center [106, 203] width 171 height 17
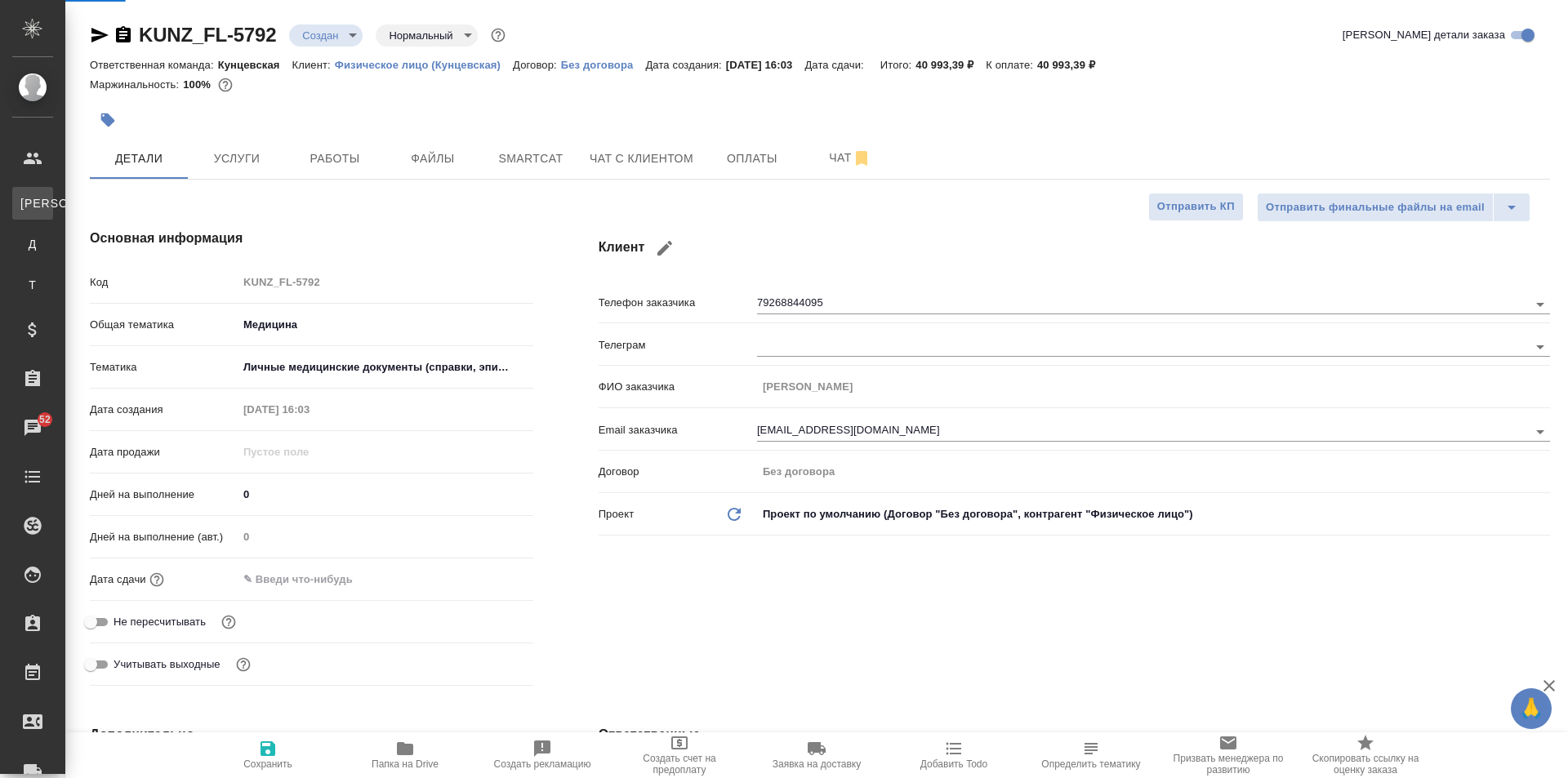
select select "RU"
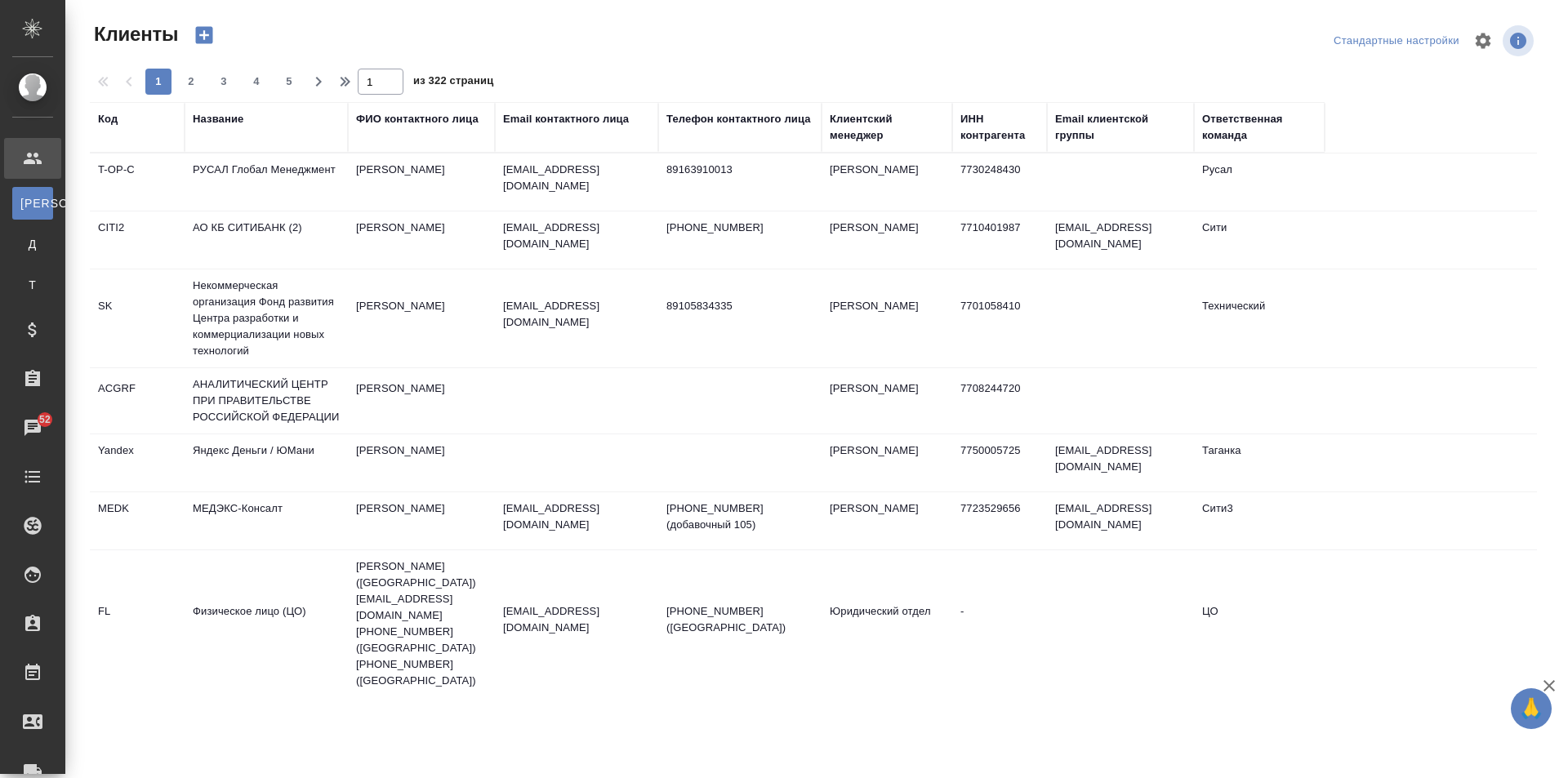
click at [384, 191] on td "Абдуразакова Самира" at bounding box center [422, 182] width 147 height 57
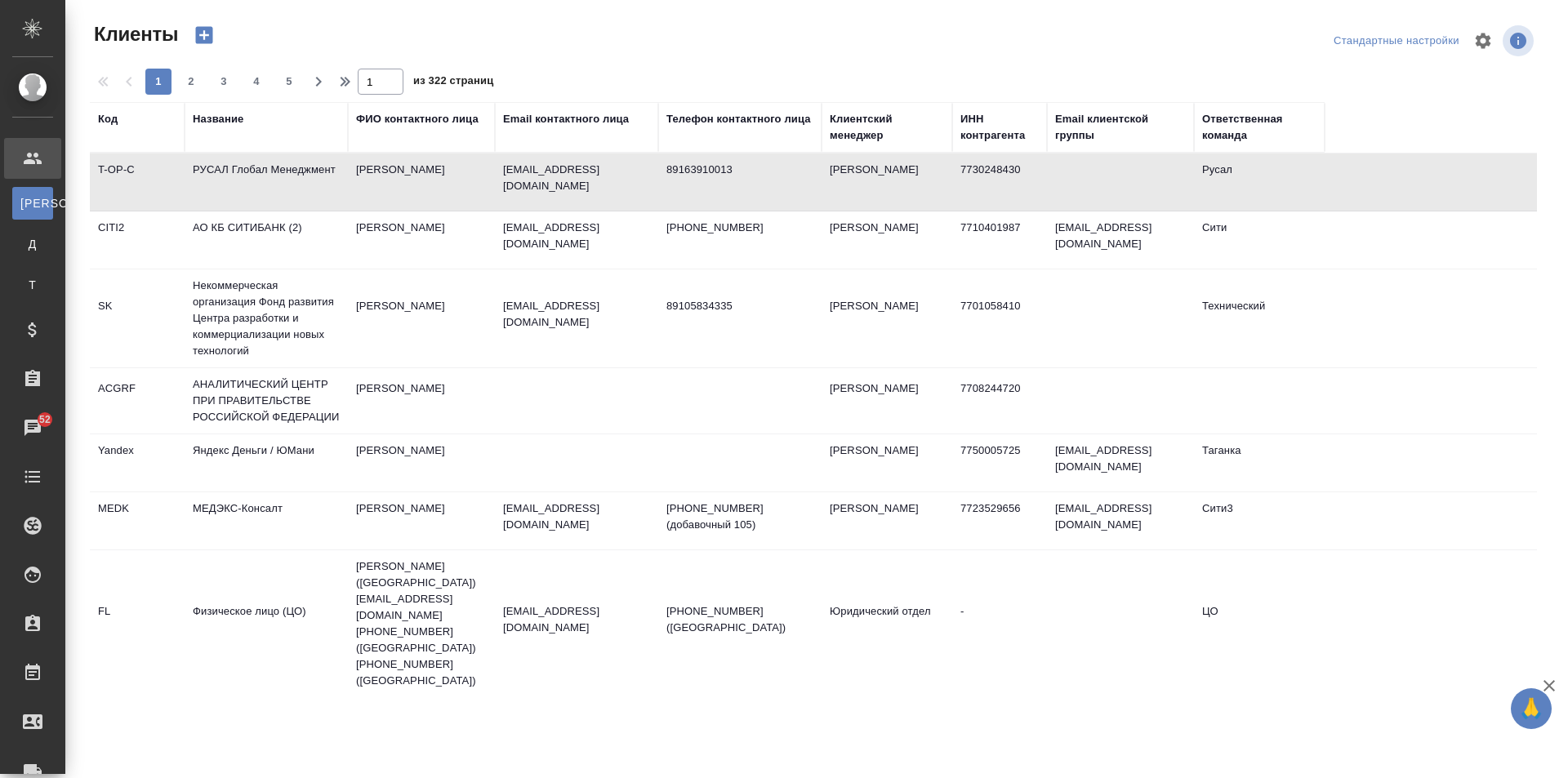
click at [384, 191] on td "Абдуразакова Самира" at bounding box center [422, 182] width 147 height 57
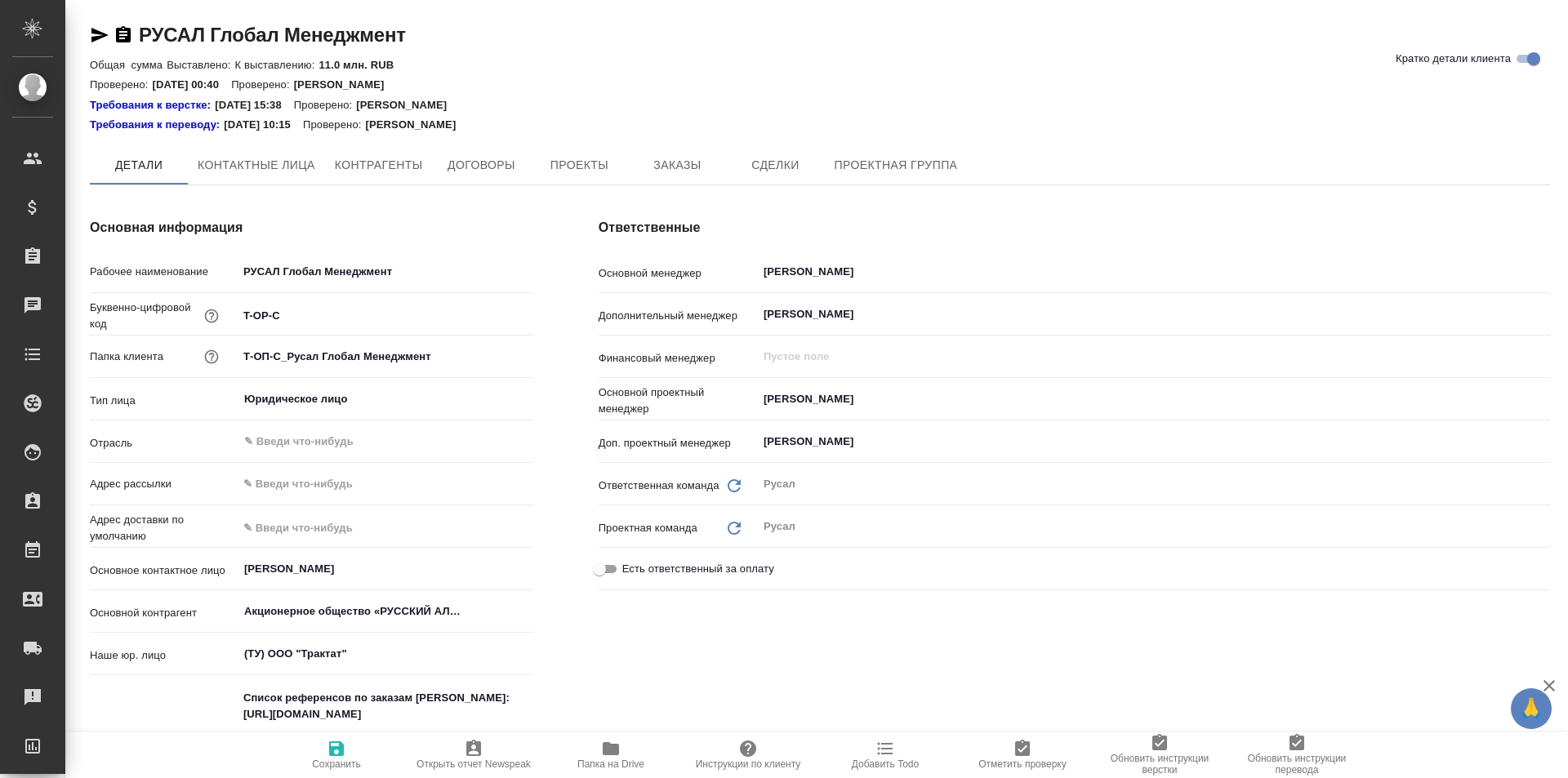
type textarea "x"
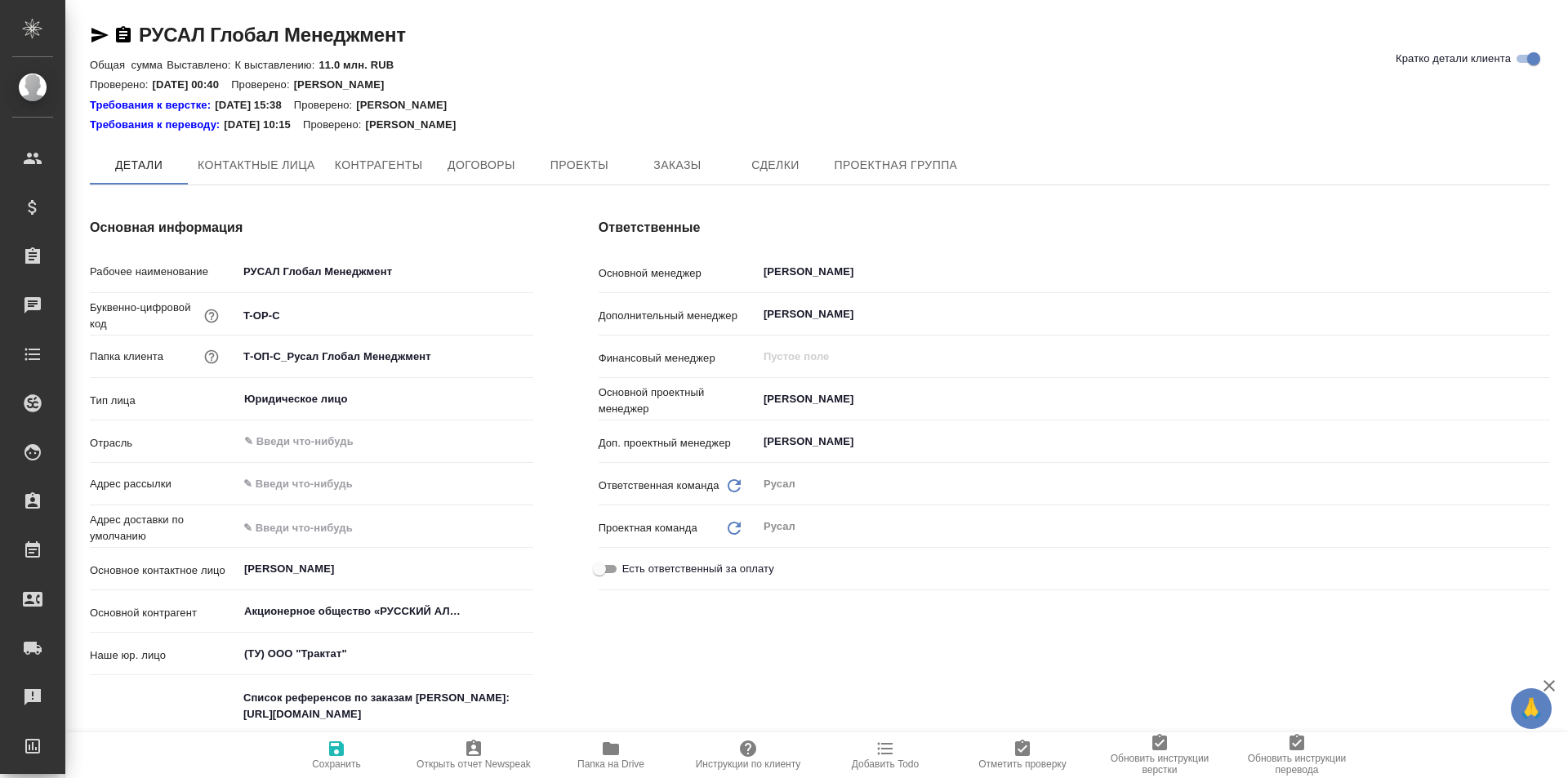
type textarea "x"
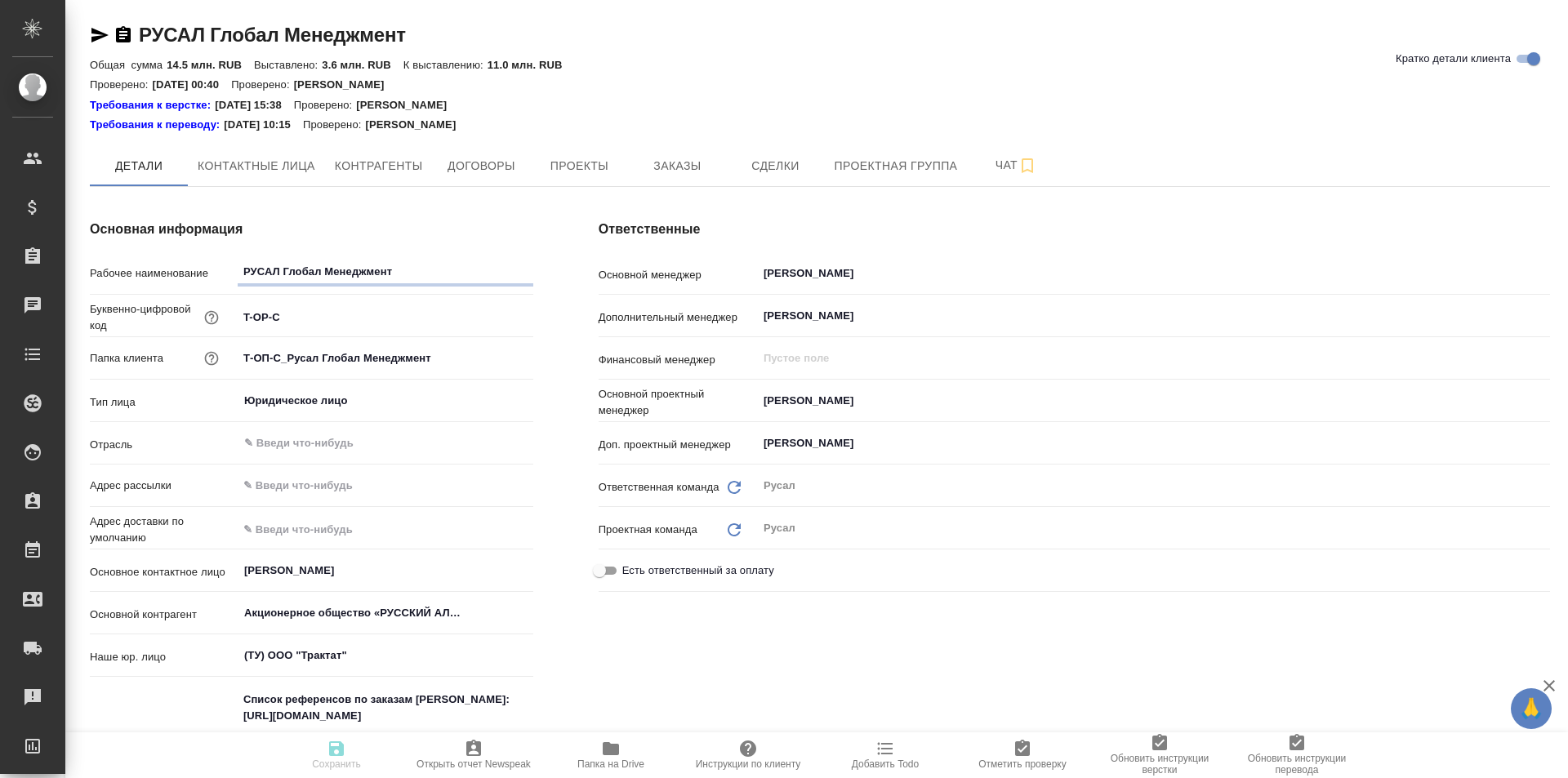
type textarea "x"
click at [941, 662] on div "Ответственные Основной менеджер Горленко Юлия ​ Дополнительный менеджер Меньшик…" at bounding box center [1074, 636] width 1017 height 900
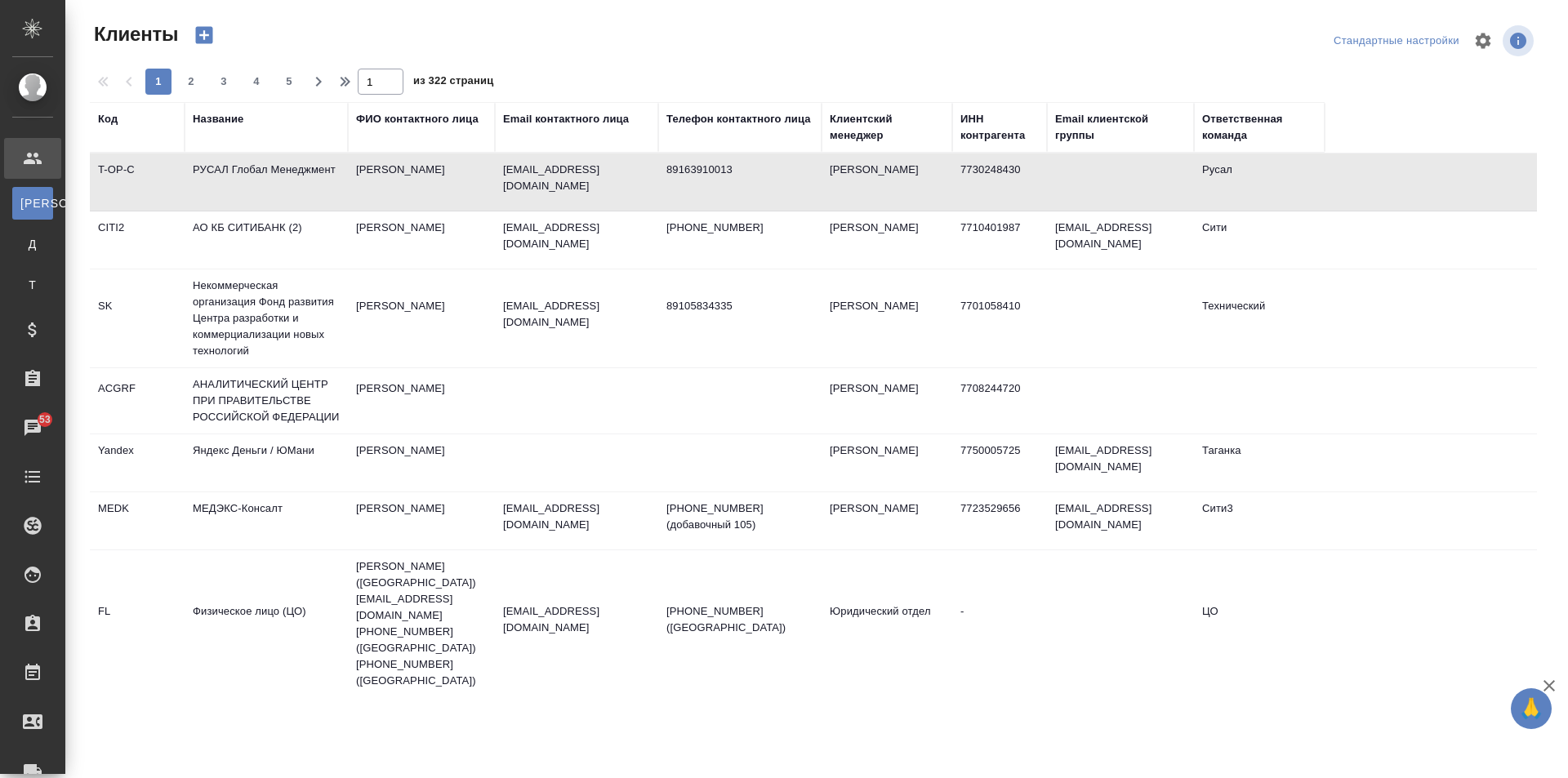
select select "RU"
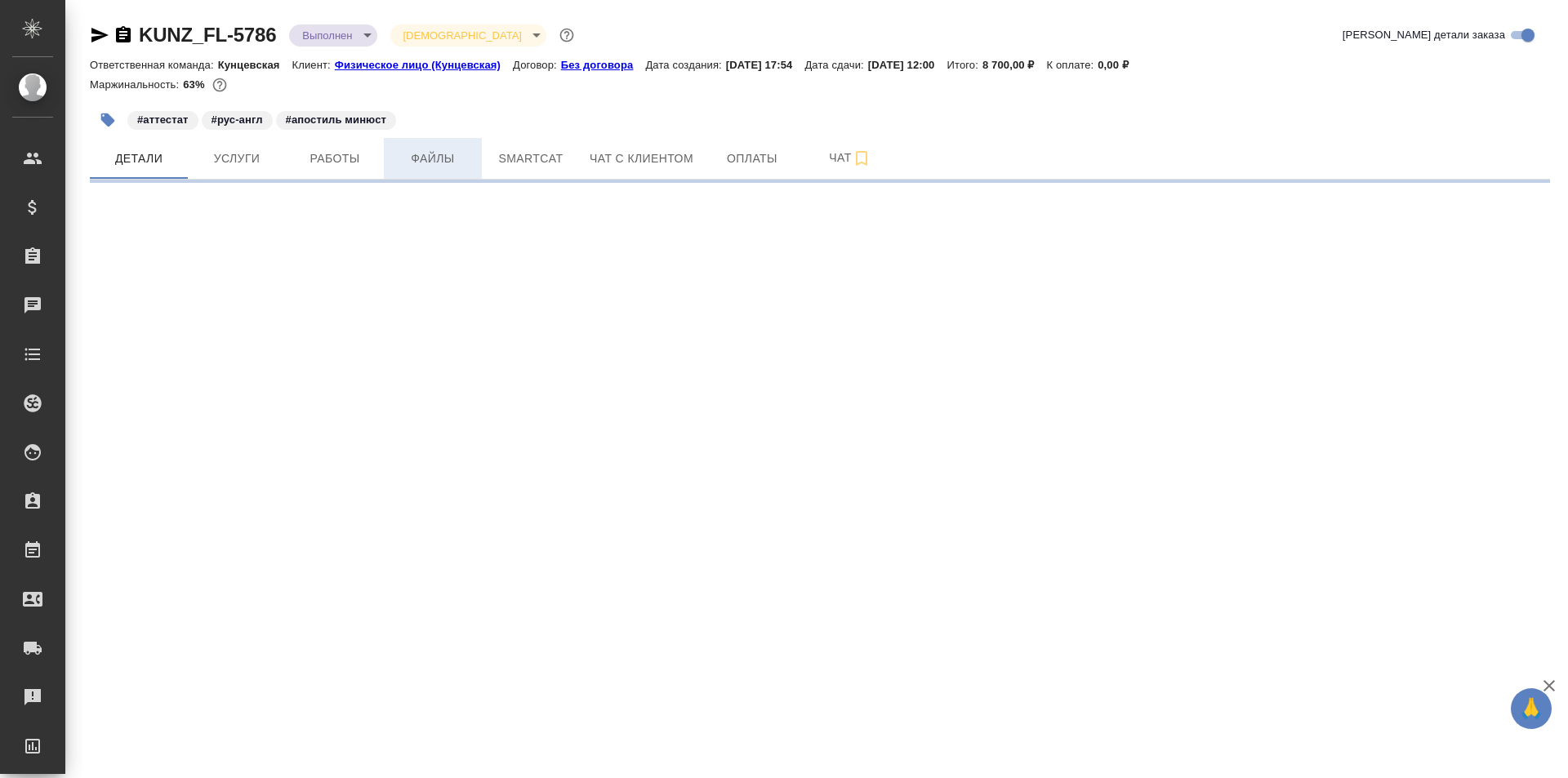
select select "RU"
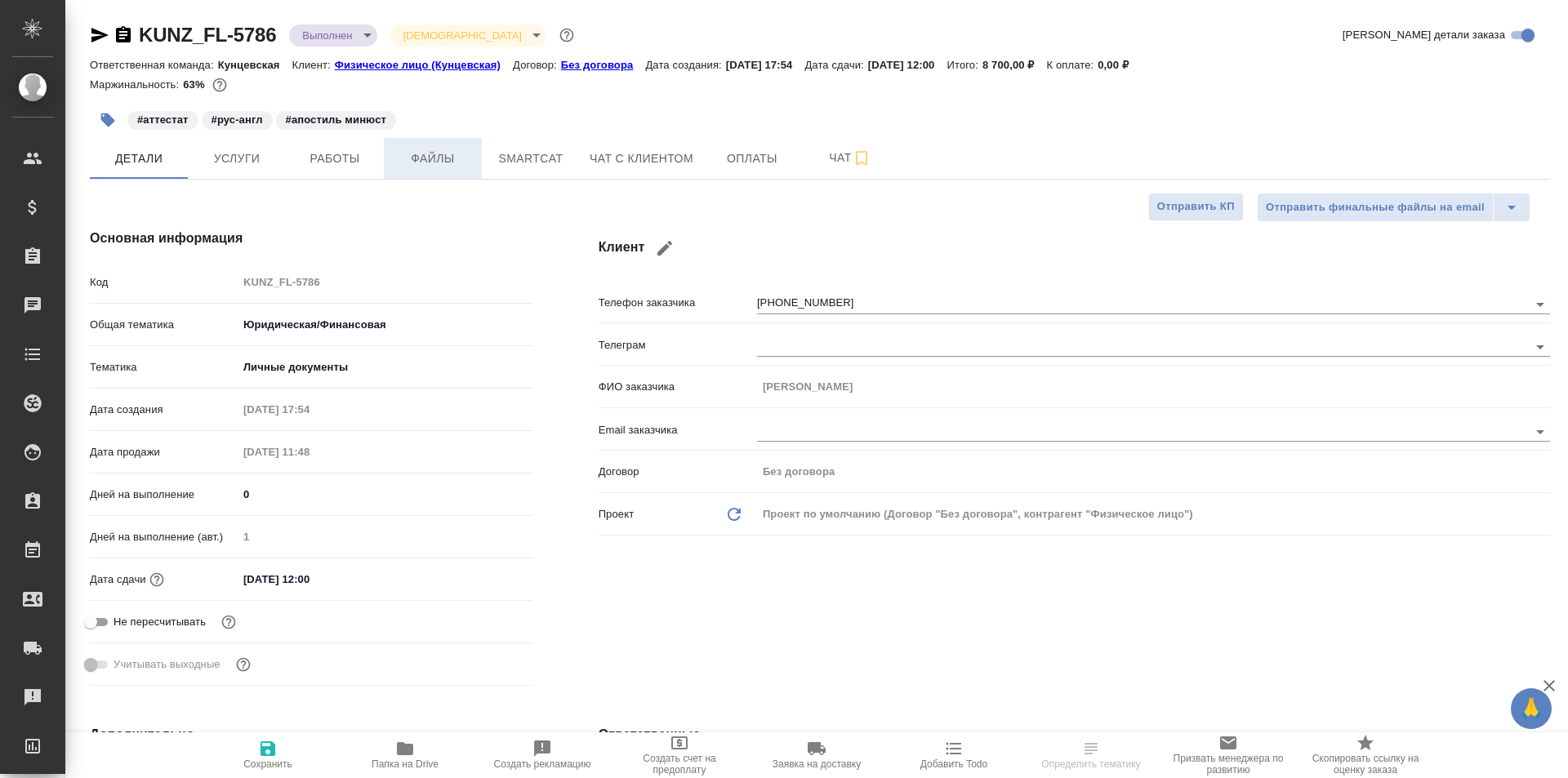
type textarea "x"
click at [430, 149] on span "Файлы" at bounding box center [433, 158] width 79 height 20
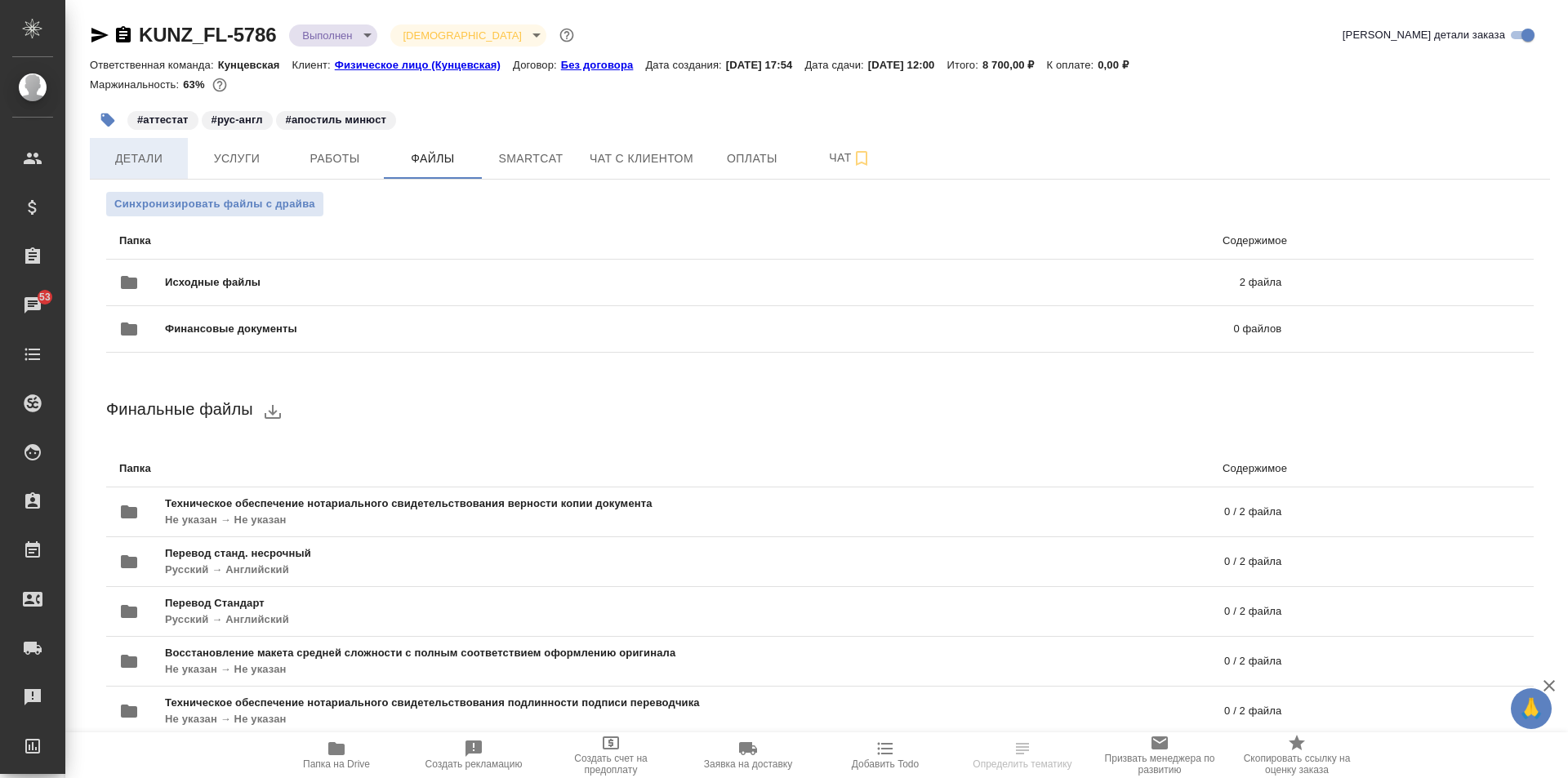
click at [137, 146] on button "Детали" at bounding box center [139, 158] width 98 height 41
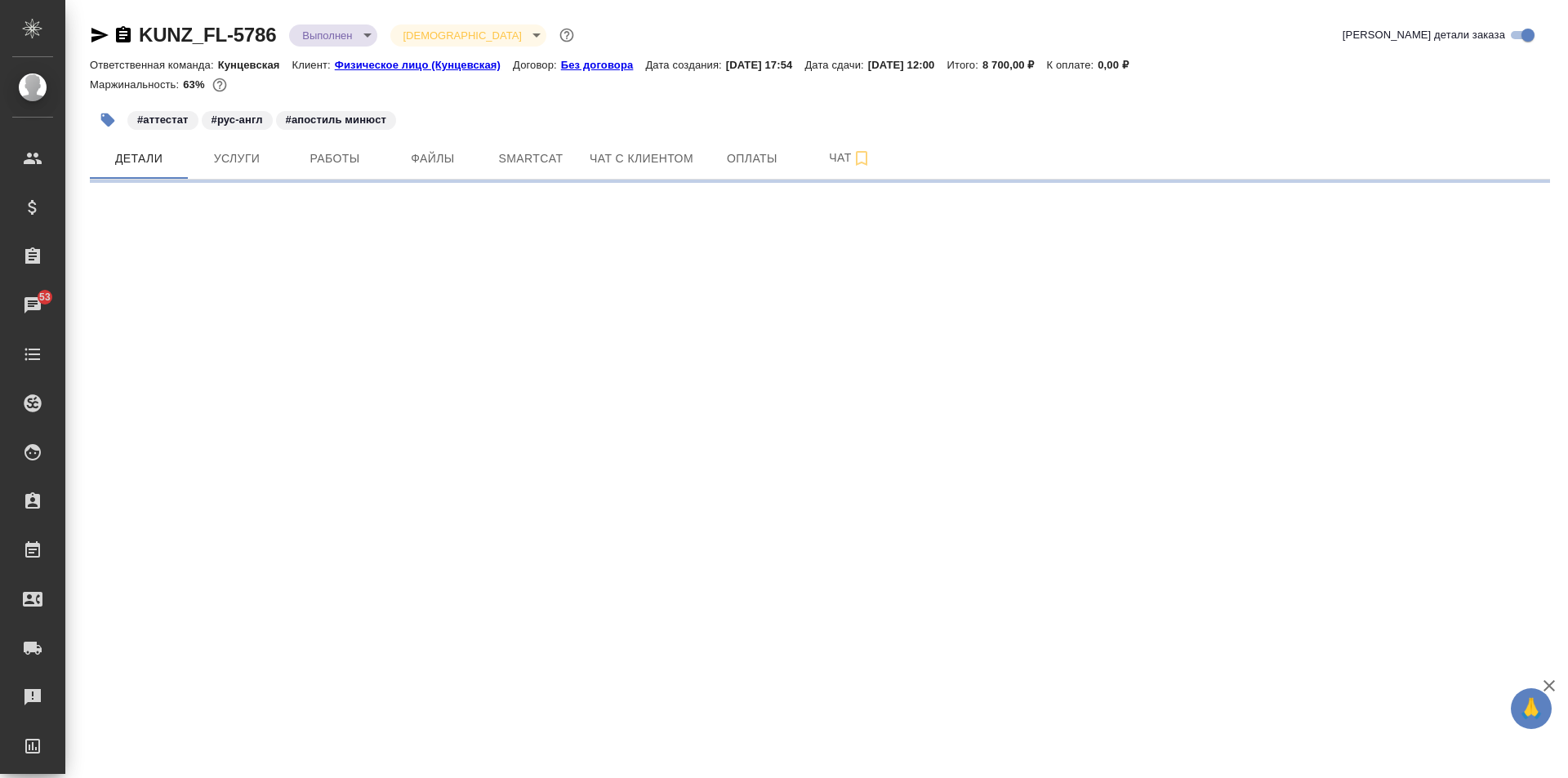
select select "RU"
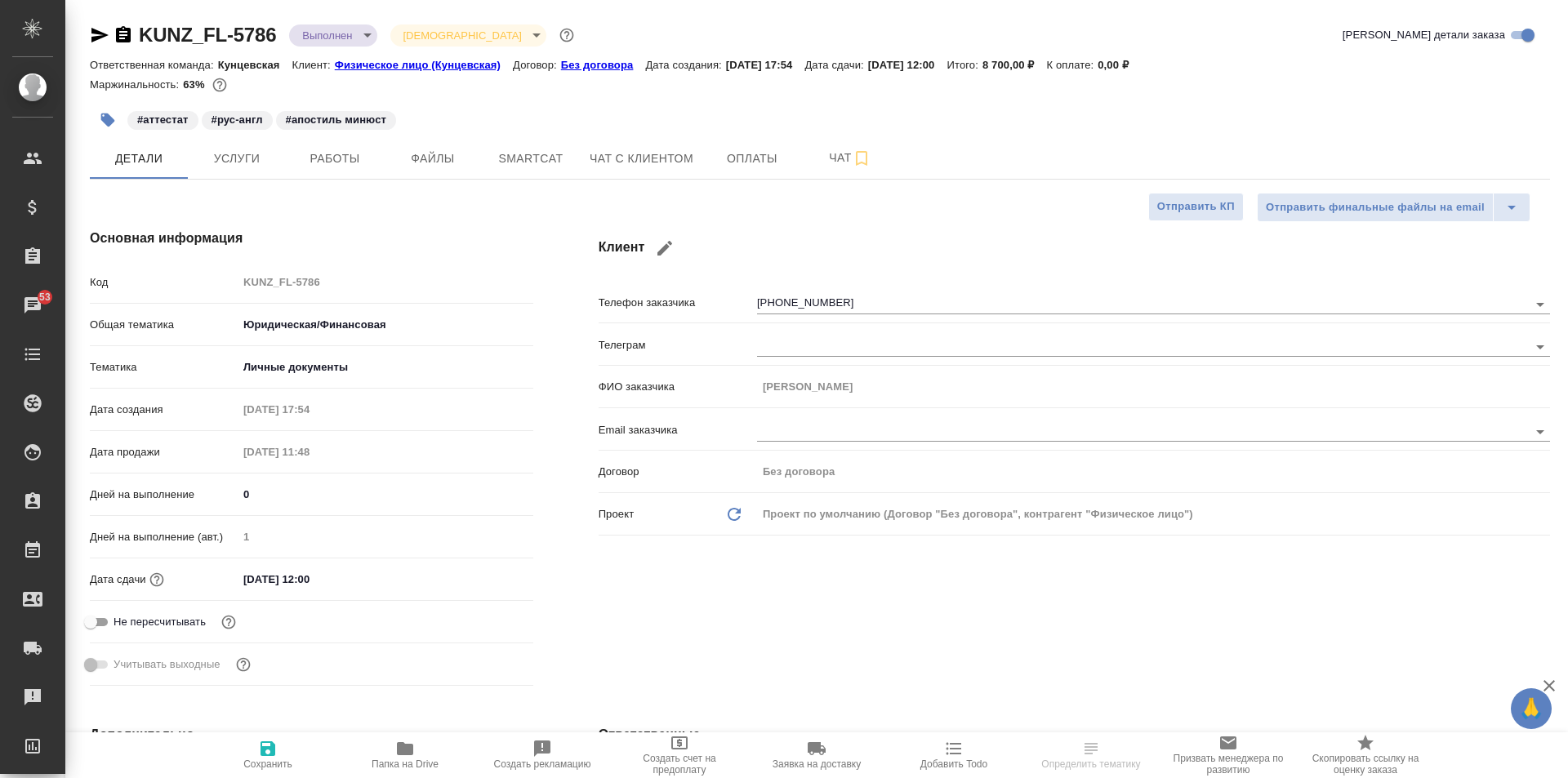
type textarea "x"
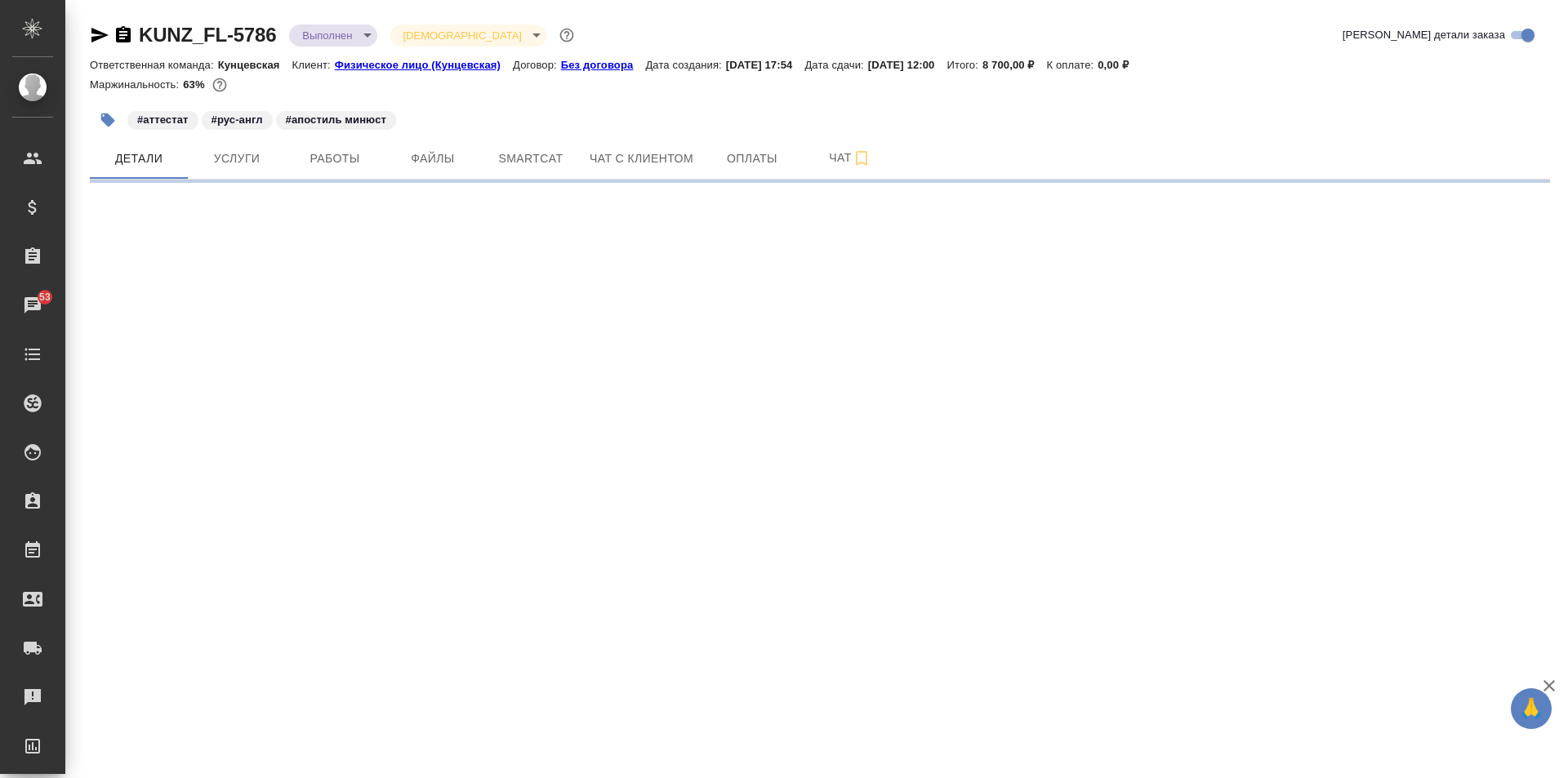
select select "RU"
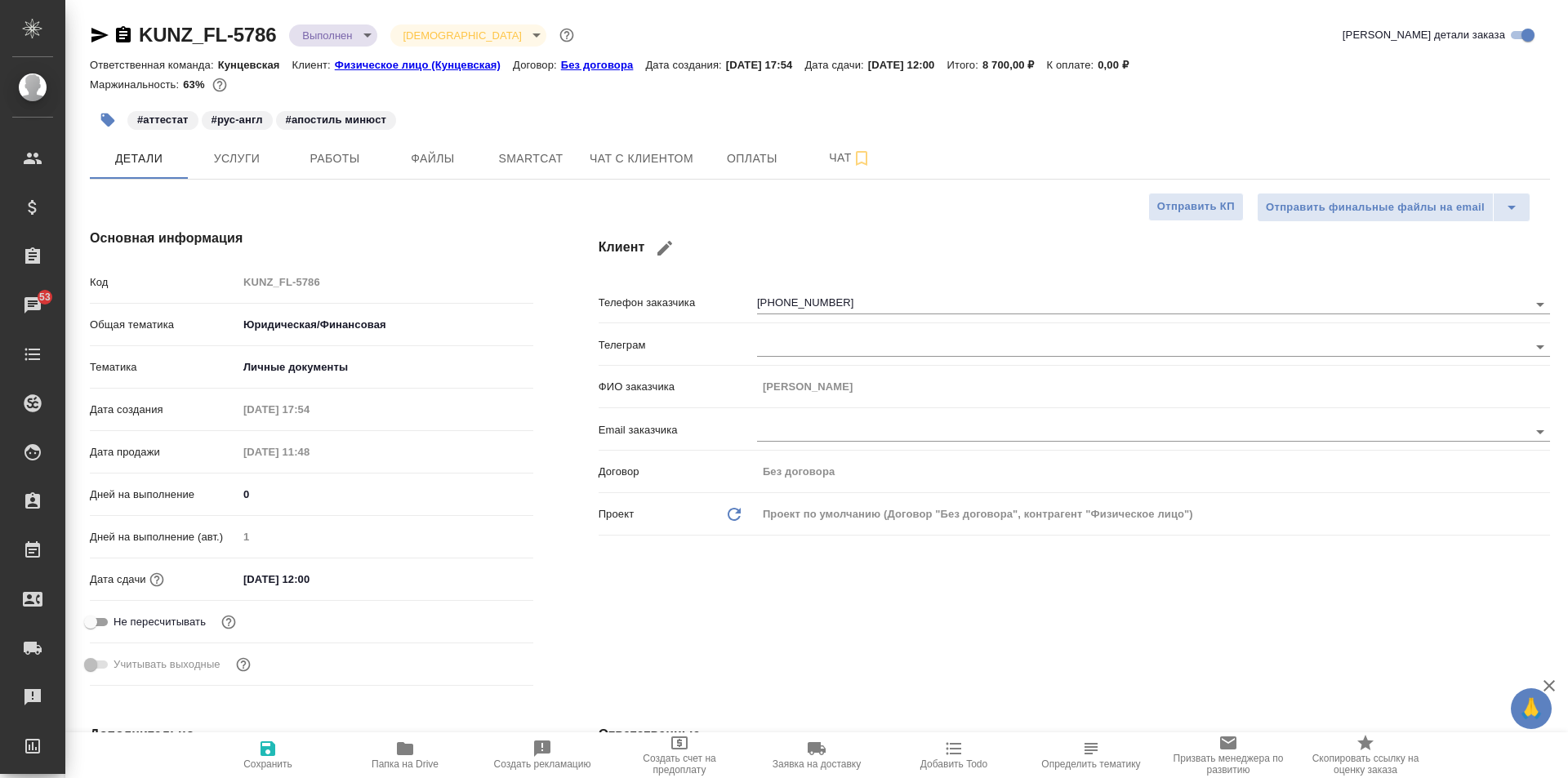
type textarea "x"
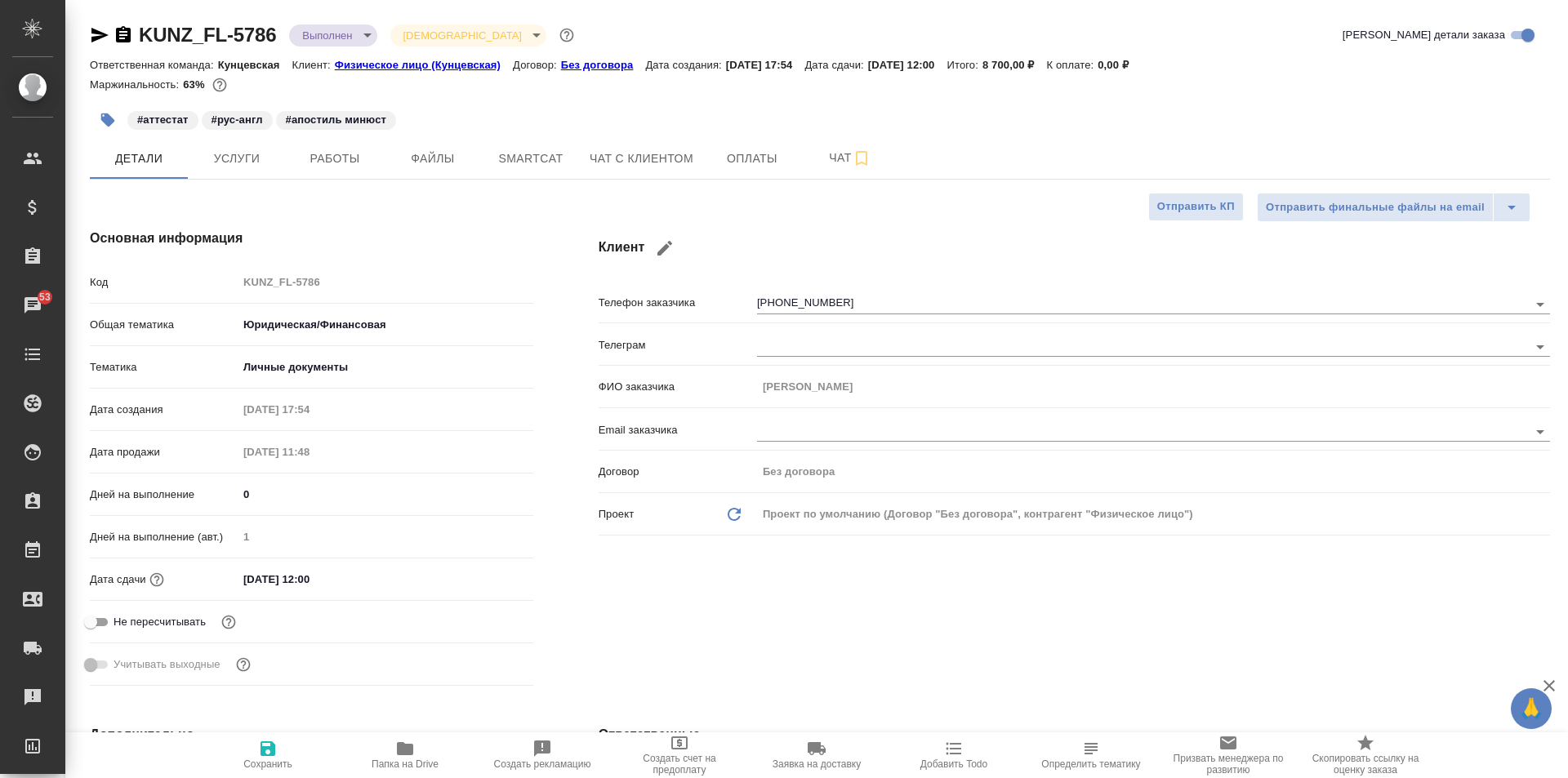
type textarea "x"
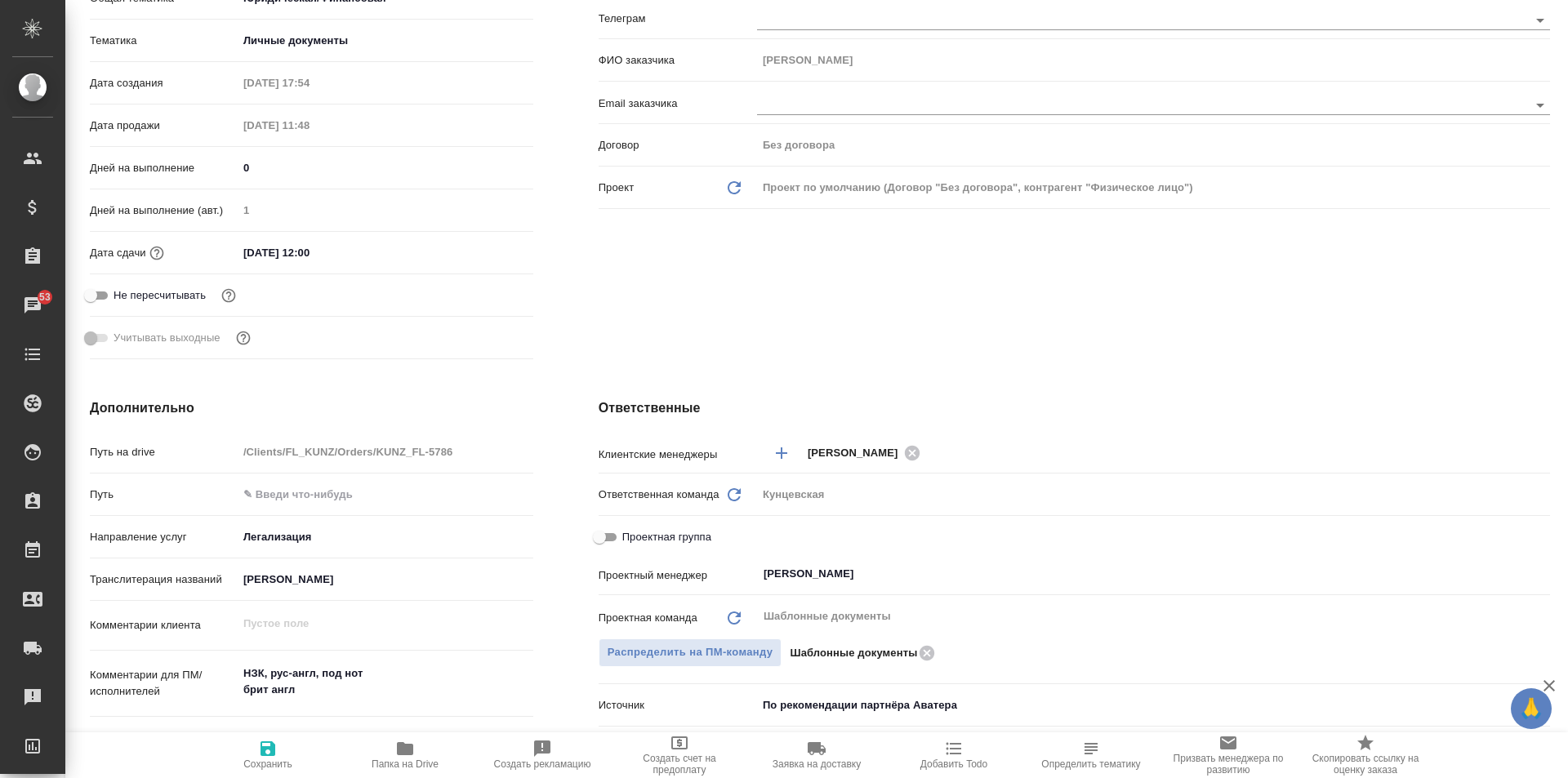
scroll to position [490, 0]
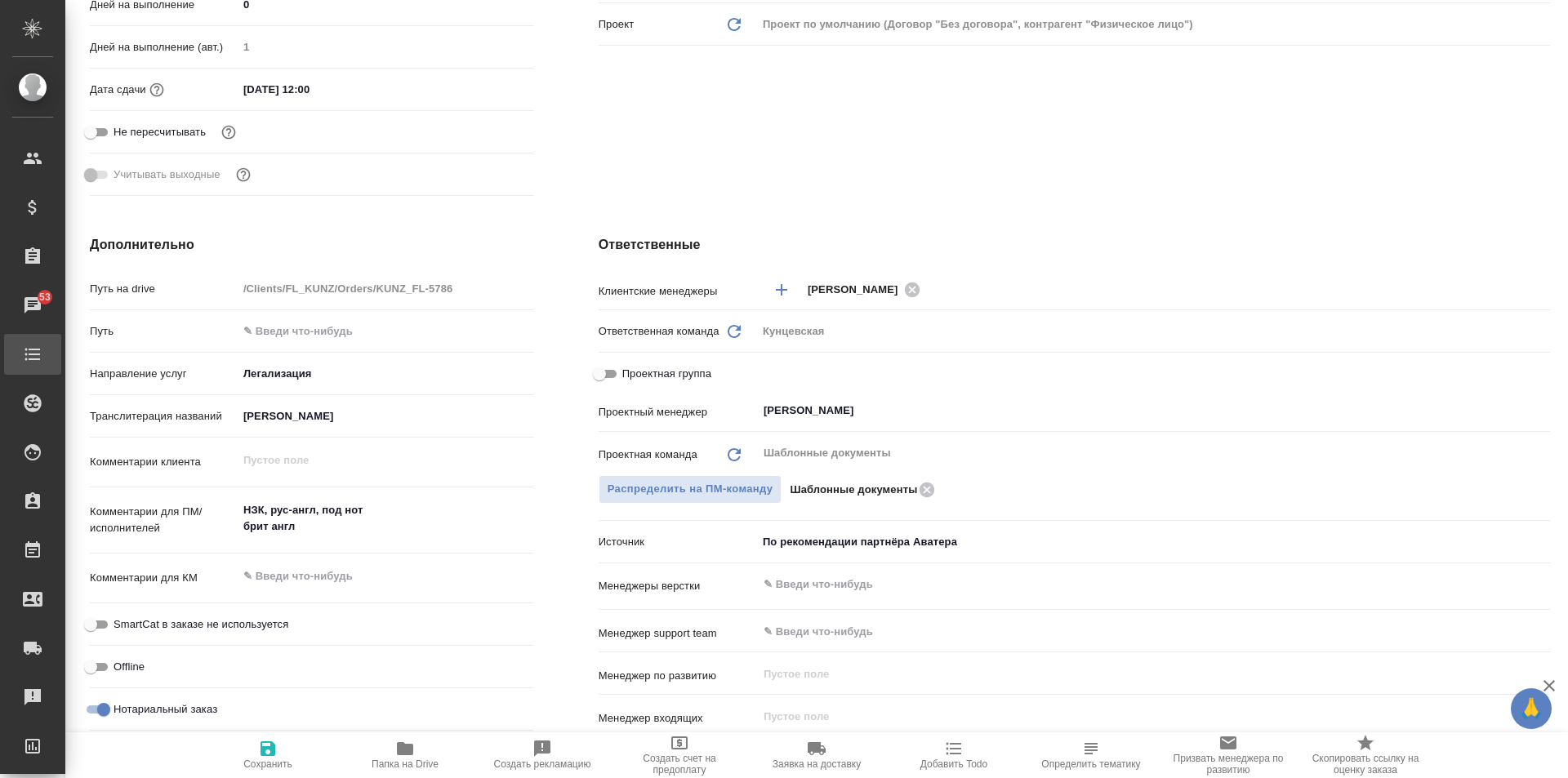
type textarea "x"
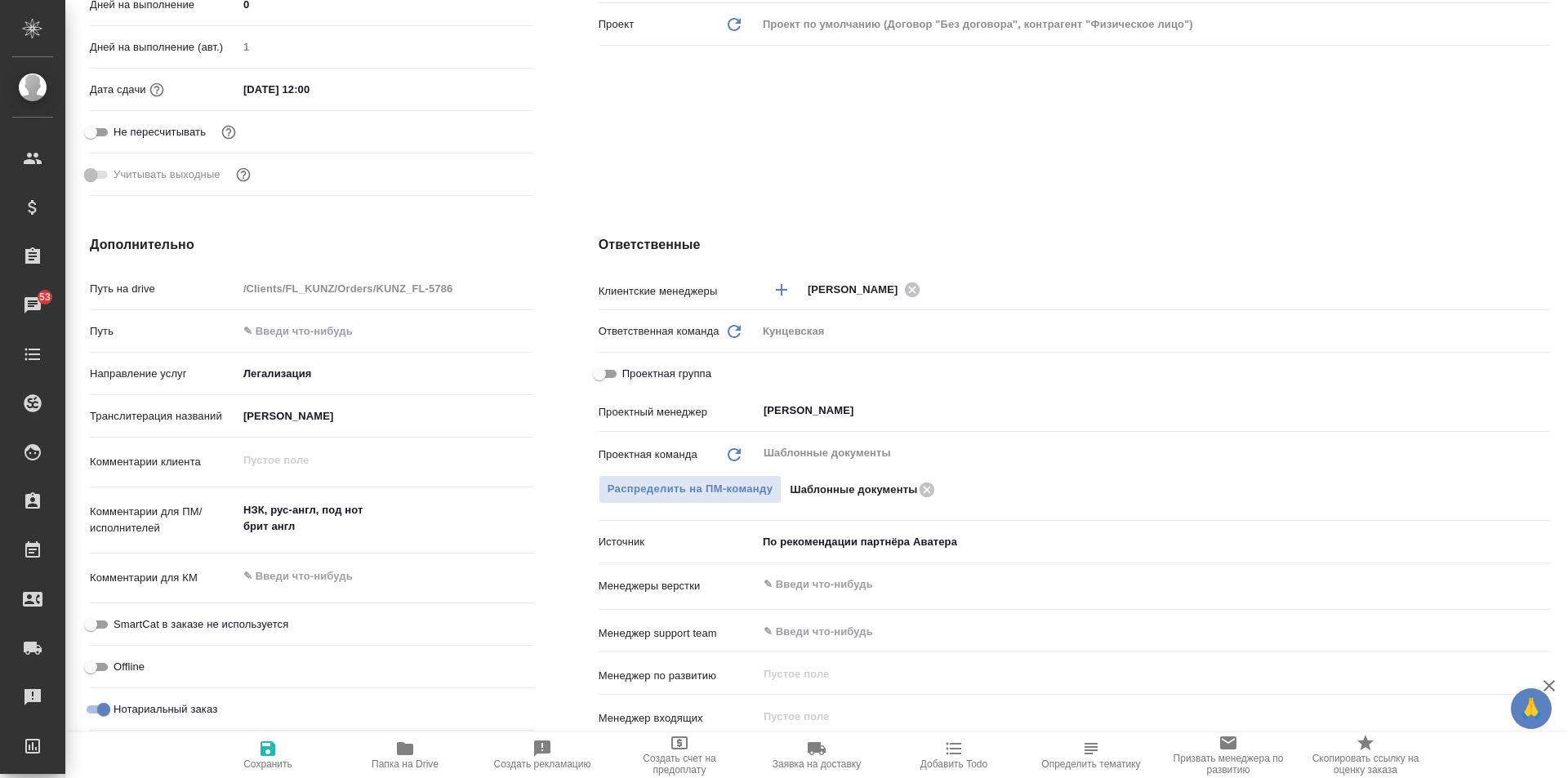
type textarea "x"
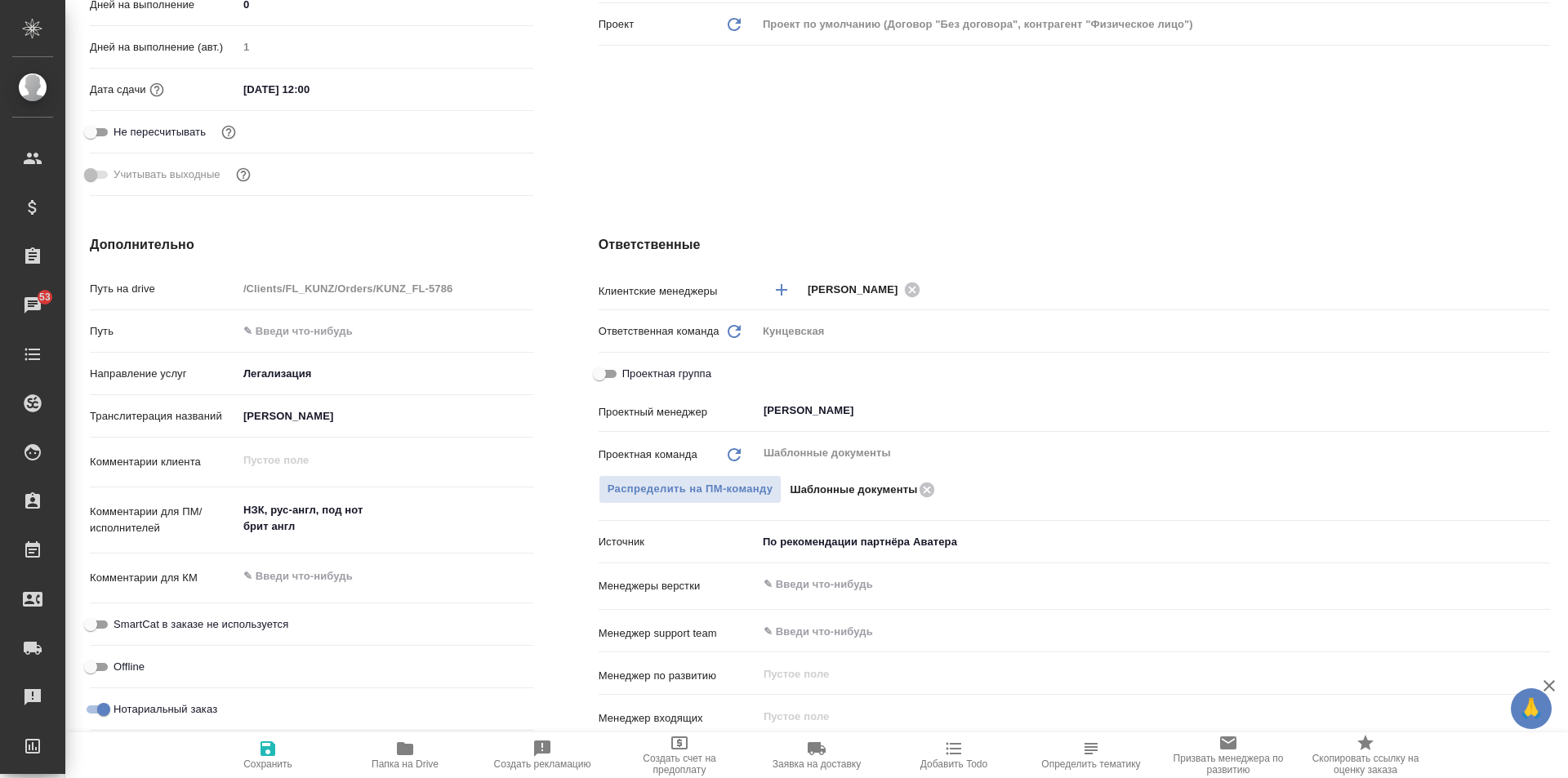
type textarea "x"
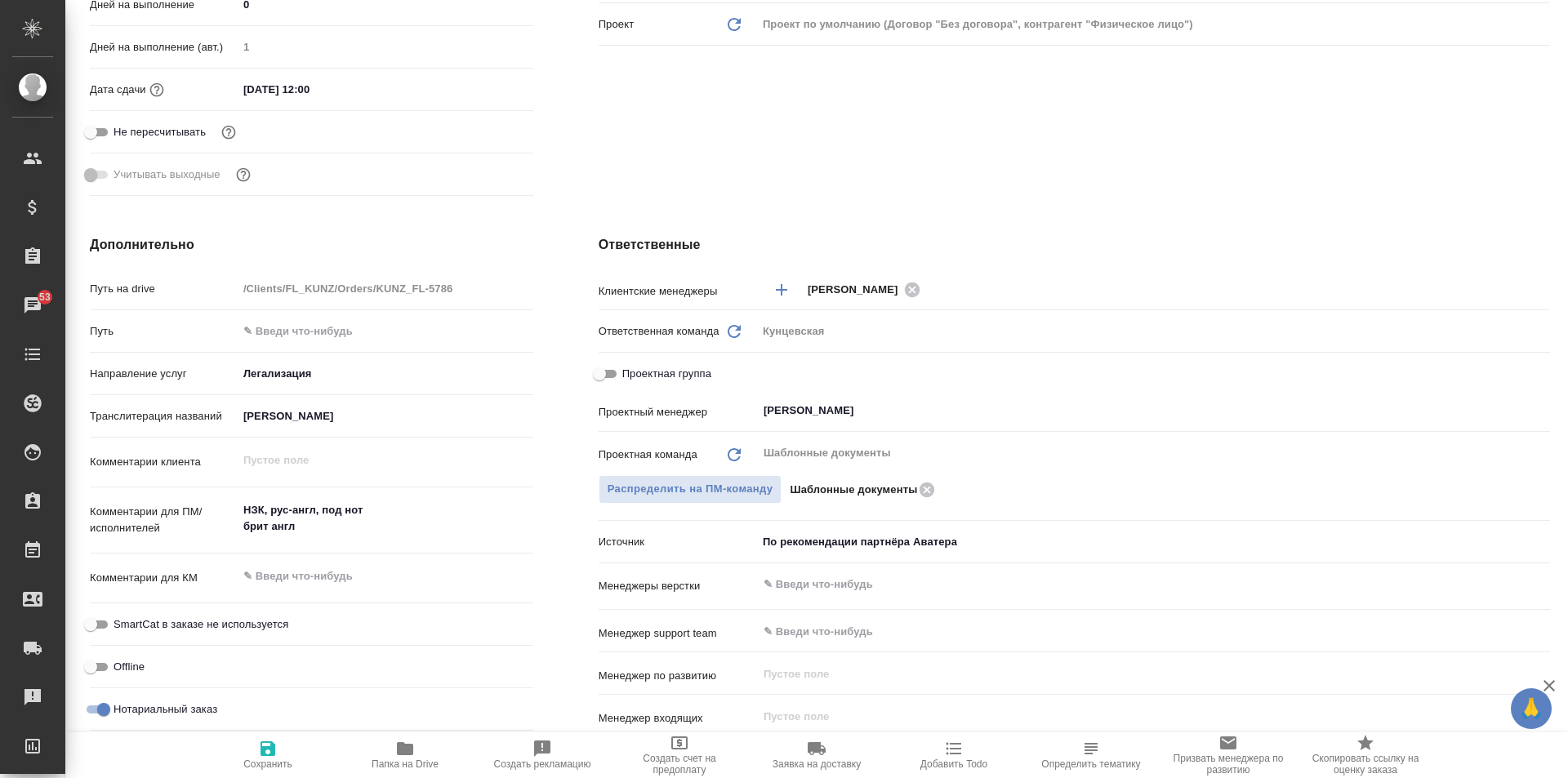
scroll to position [734, 0]
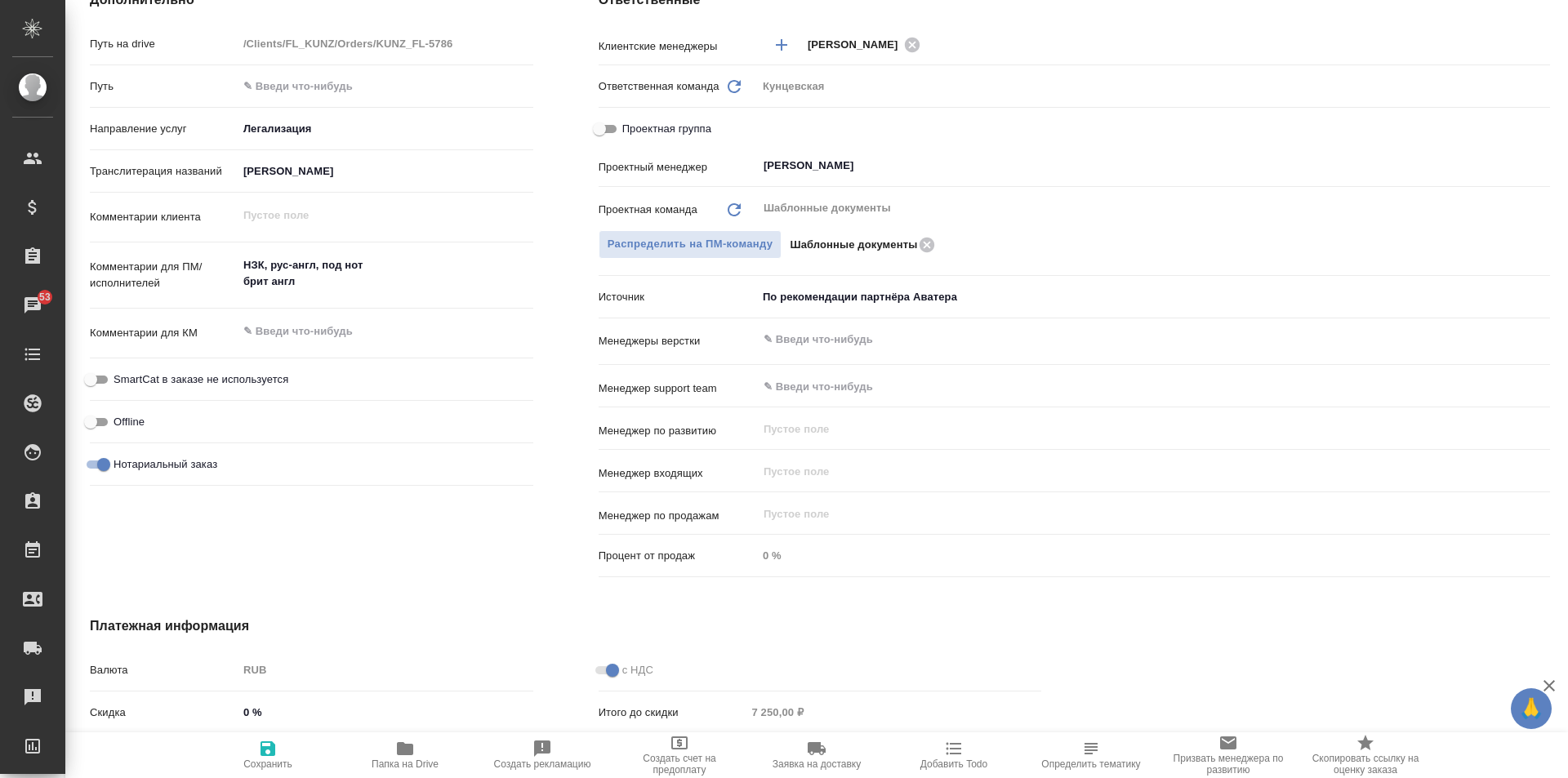
type textarea "x"
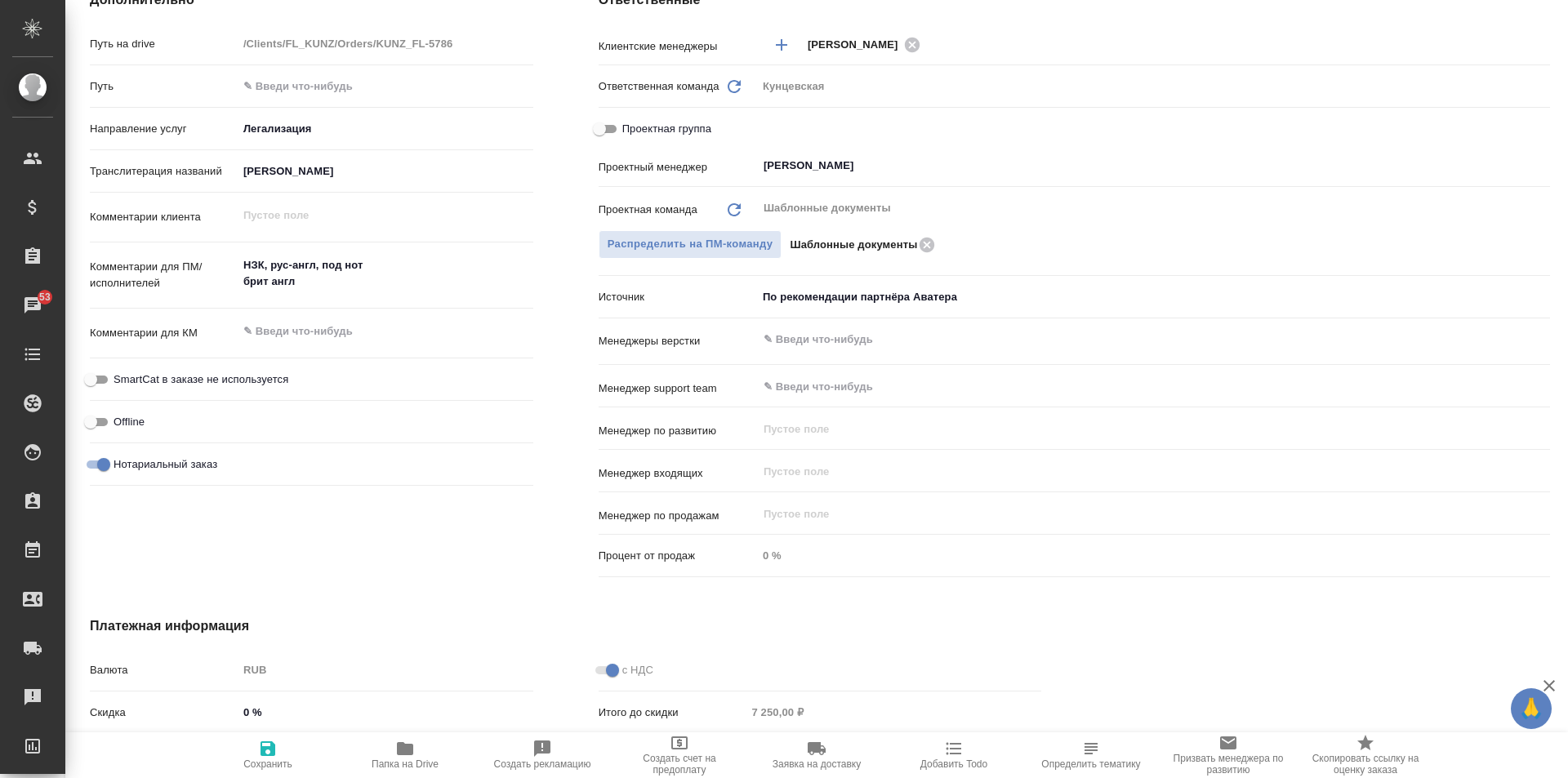
type textarea "x"
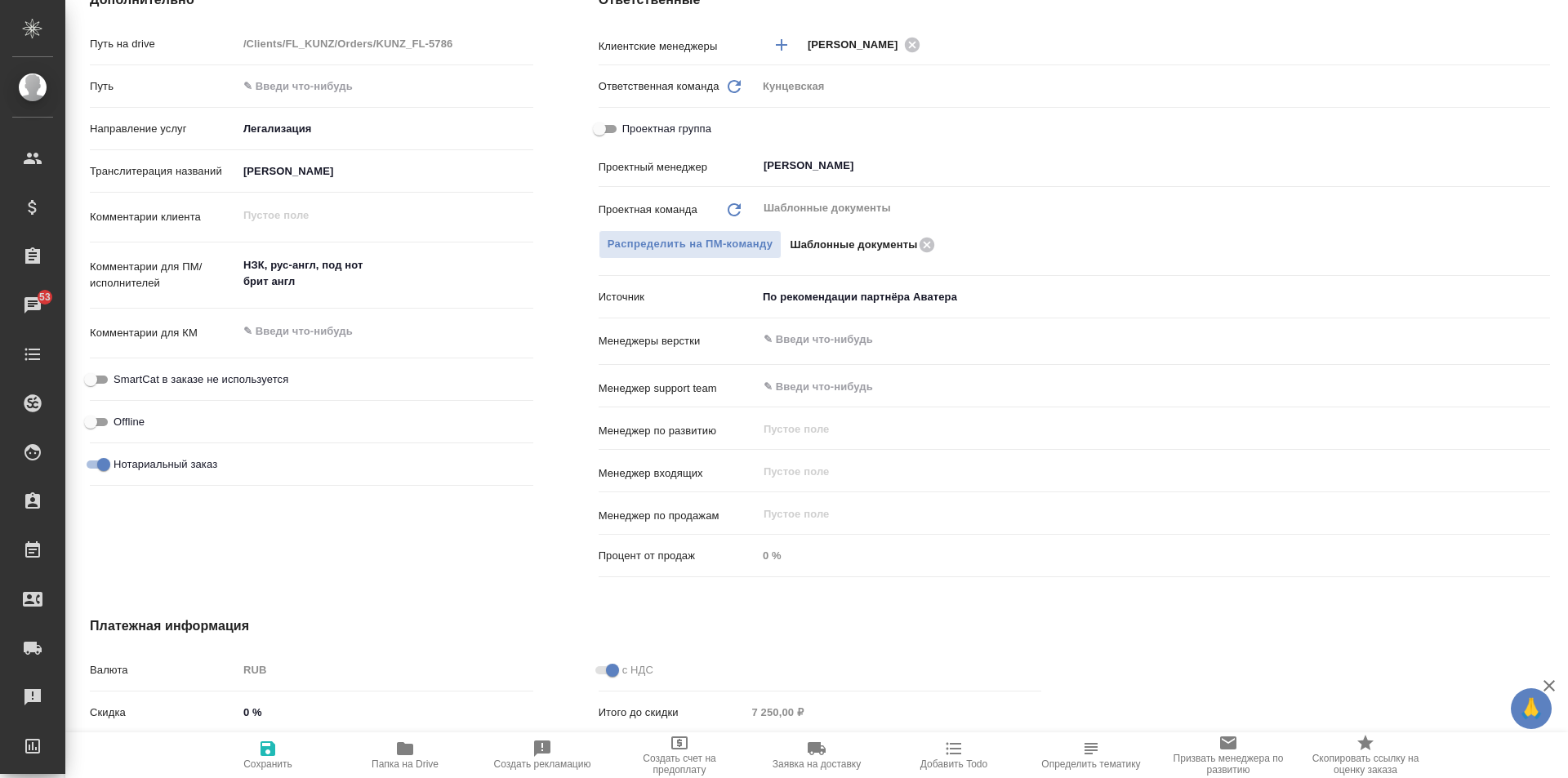
type textarea "x"
